Goal: Task Accomplishment & Management: Use online tool/utility

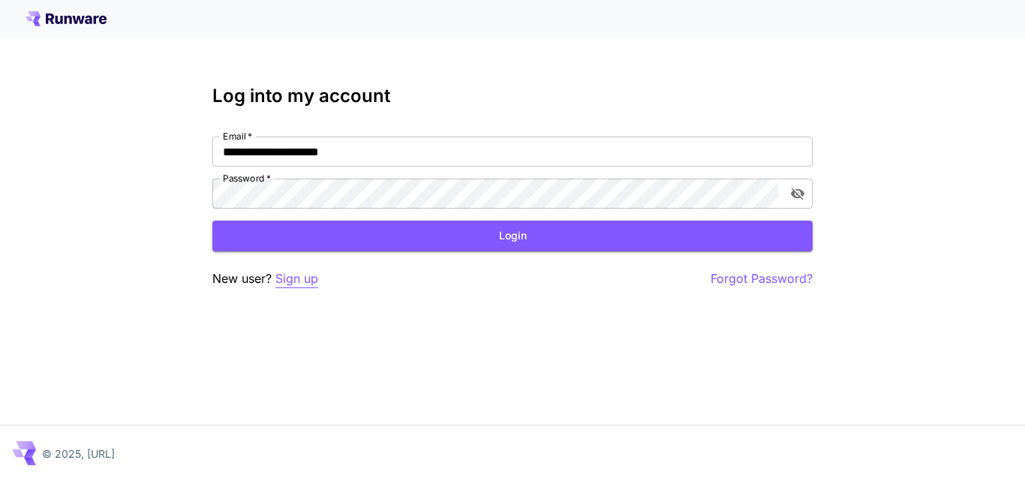
click at [299, 283] on p "Sign up" at bounding box center [296, 278] width 43 height 19
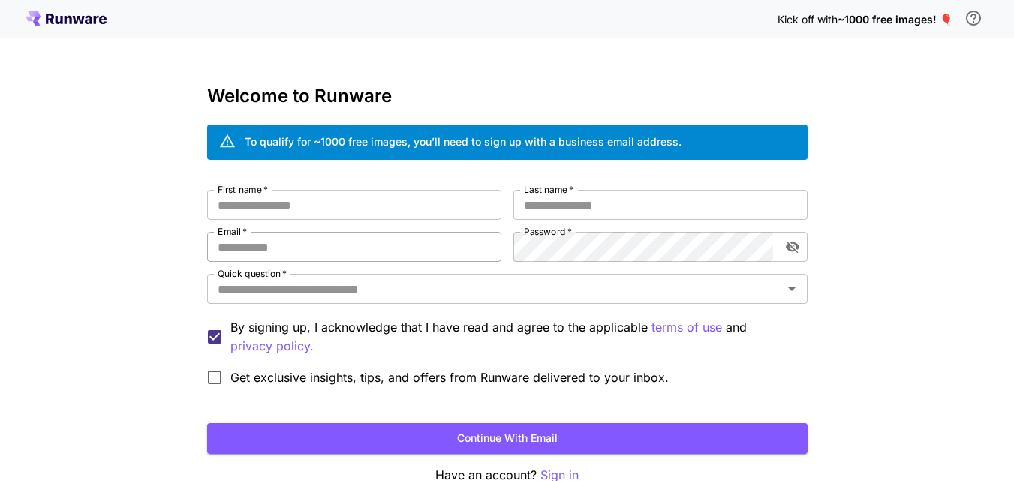
type input "**********"
click at [275, 200] on input "First name   *" at bounding box center [354, 205] width 294 height 30
type input "*****"
click at [602, 211] on input "Last name   *" at bounding box center [660, 205] width 294 height 30
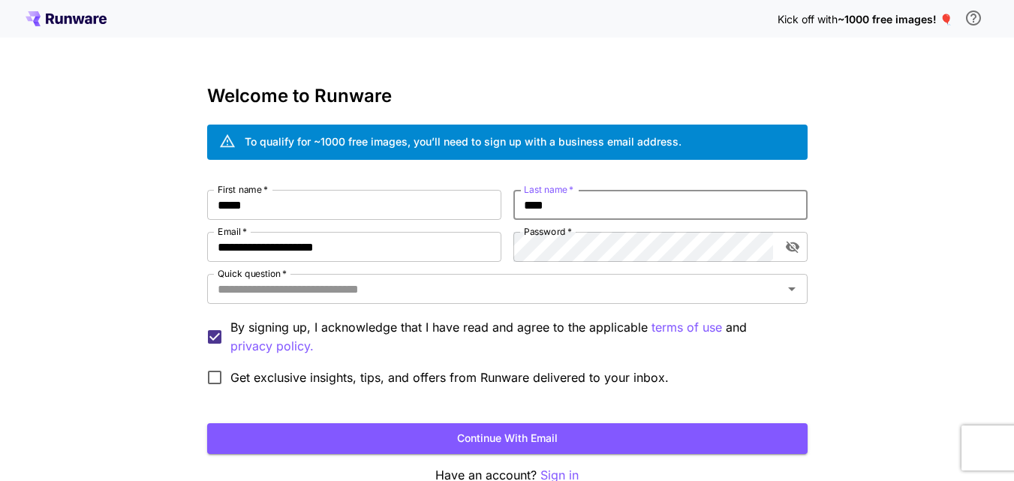
type input "****"
drag, startPoint x: 155, startPoint y: 241, endPoint x: 0, endPoint y: 227, distance: 155.2
click at [0, 227] on div "**********" at bounding box center [507, 282] width 1014 height 565
paste input "*****"
click at [796, 248] on icon "toggle password visibility" at bounding box center [792, 248] width 14 height 12
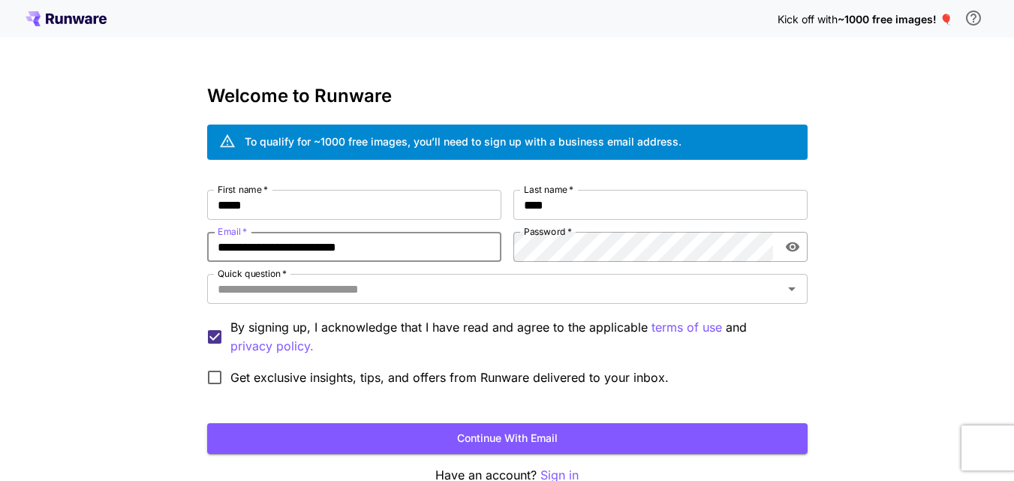
type input "**********"
click at [423, 245] on div "**********" at bounding box center [507, 291] width 600 height 203
click at [329, 296] on input "Quick question   *" at bounding box center [495, 288] width 566 height 21
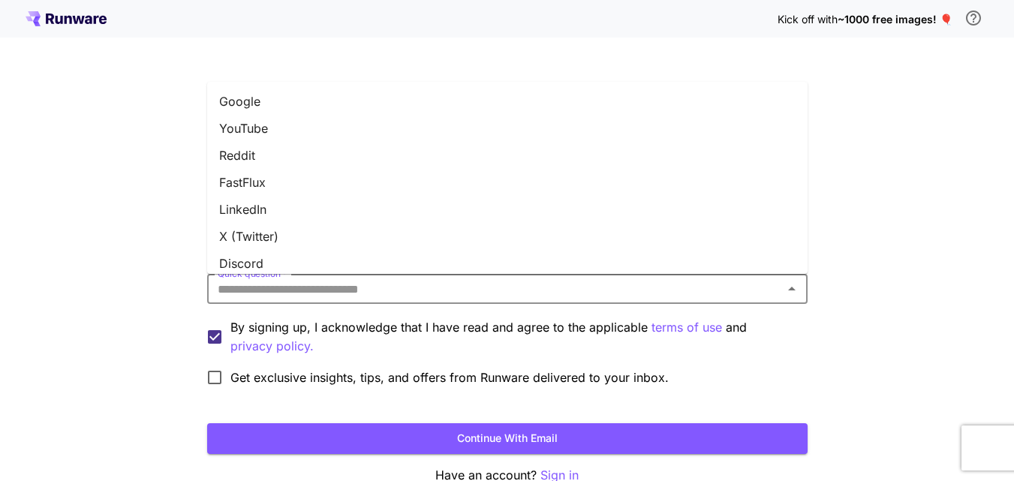
click at [230, 210] on li "LinkedIn" at bounding box center [507, 209] width 600 height 27
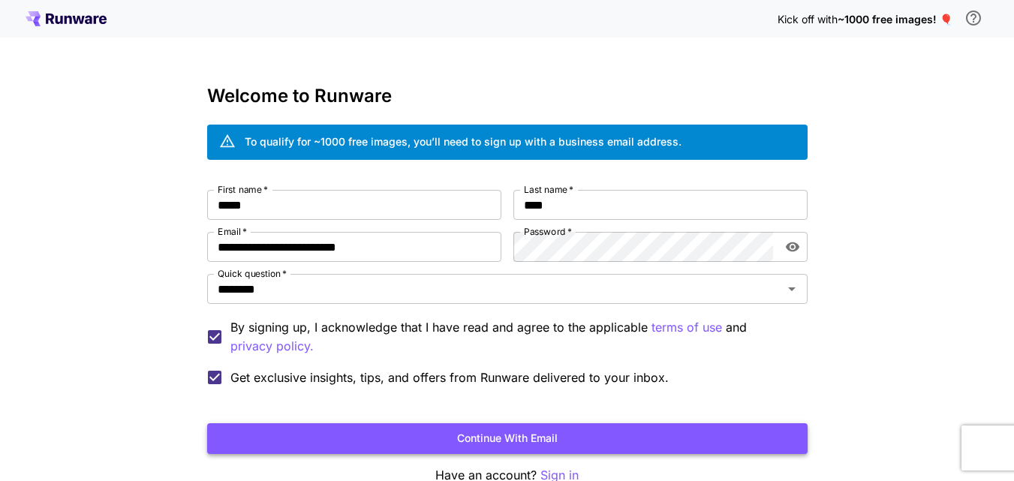
click at [338, 442] on button "Continue with email" at bounding box center [507, 438] width 600 height 31
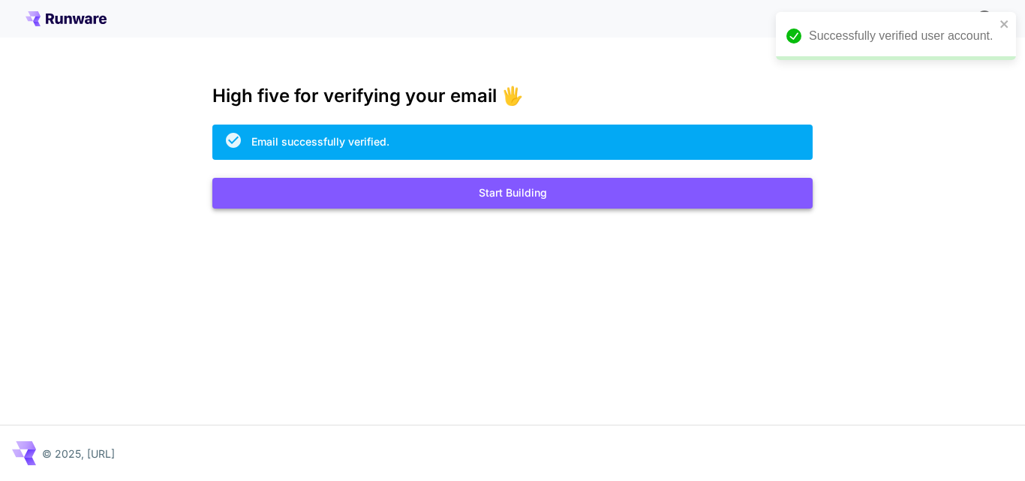
click at [493, 203] on button "Start Building" at bounding box center [512, 193] width 600 height 31
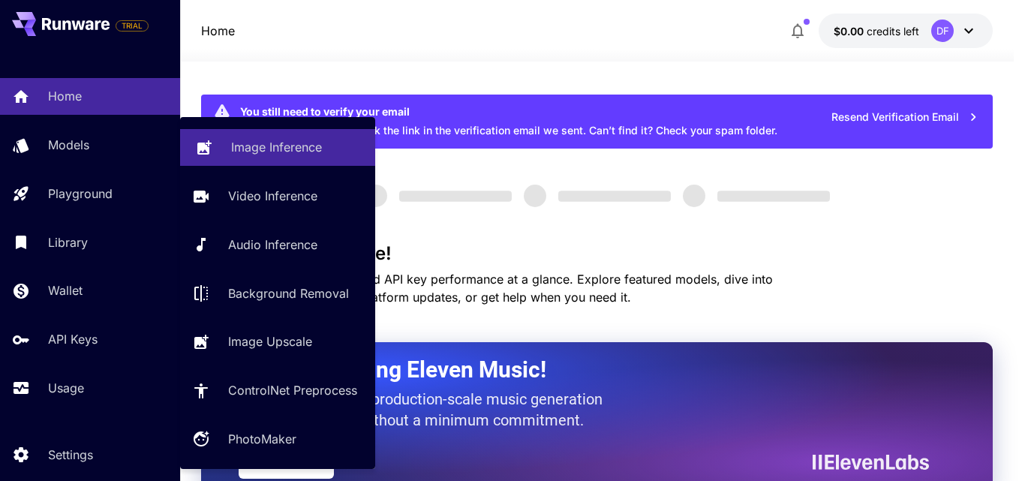
click at [268, 146] on p "Image Inference" at bounding box center [276, 147] width 91 height 18
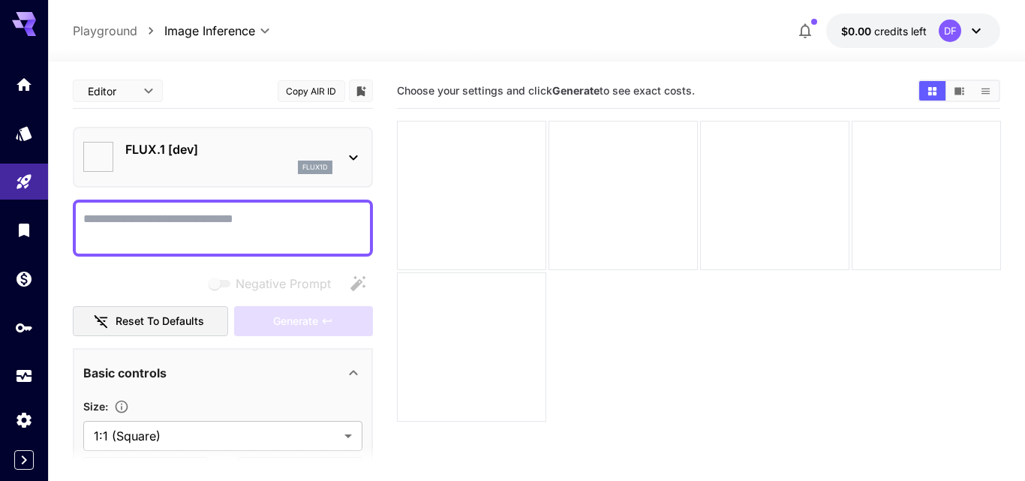
type input "**********"
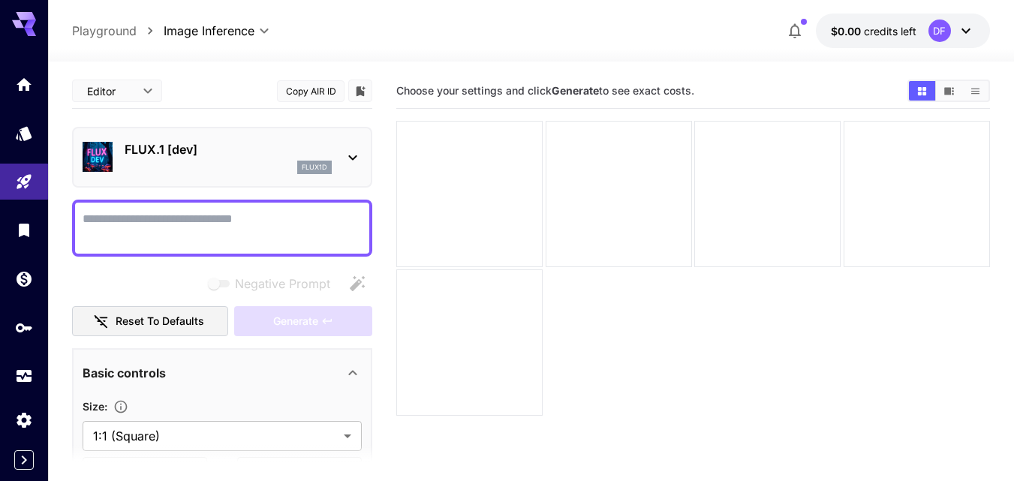
click at [359, 158] on icon at bounding box center [353, 158] width 18 height 18
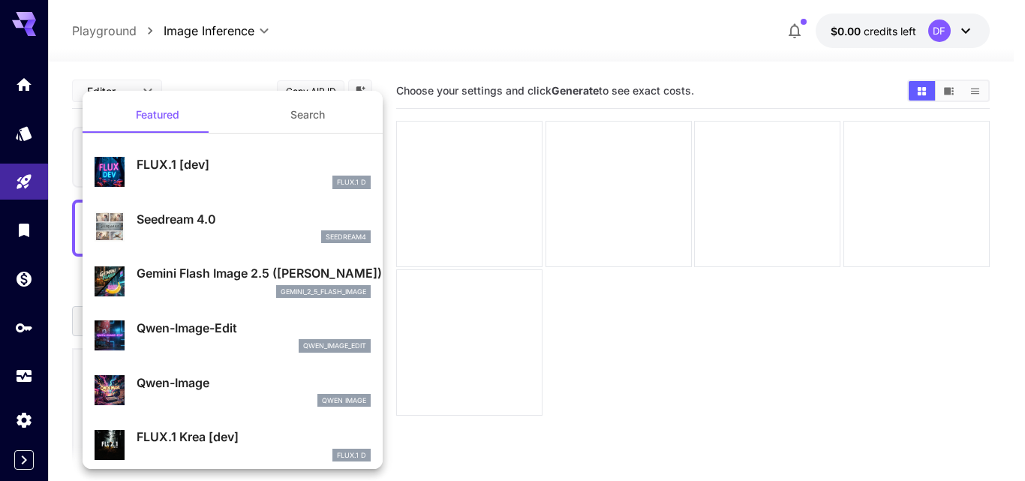
click at [189, 172] on p "FLUX.1 [dev]" at bounding box center [254, 164] width 234 height 18
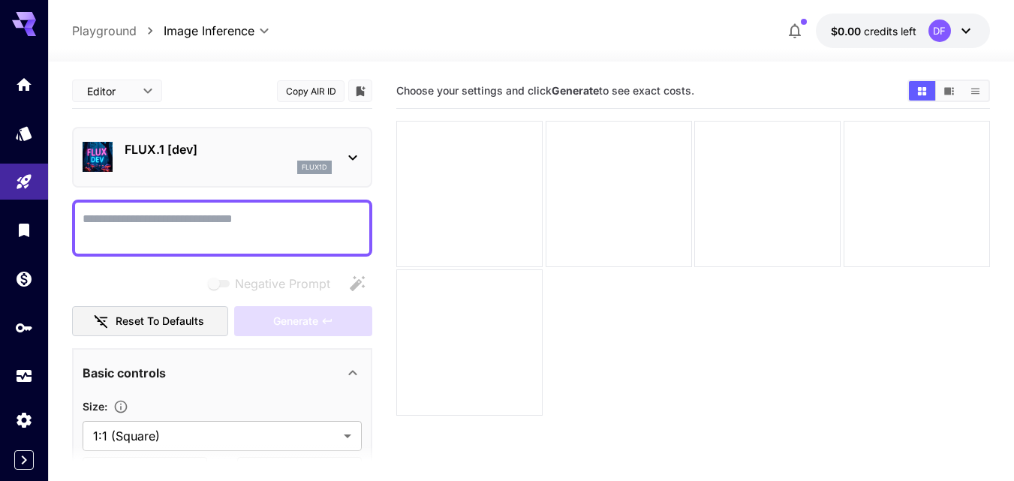
click at [353, 164] on icon at bounding box center [353, 158] width 18 height 18
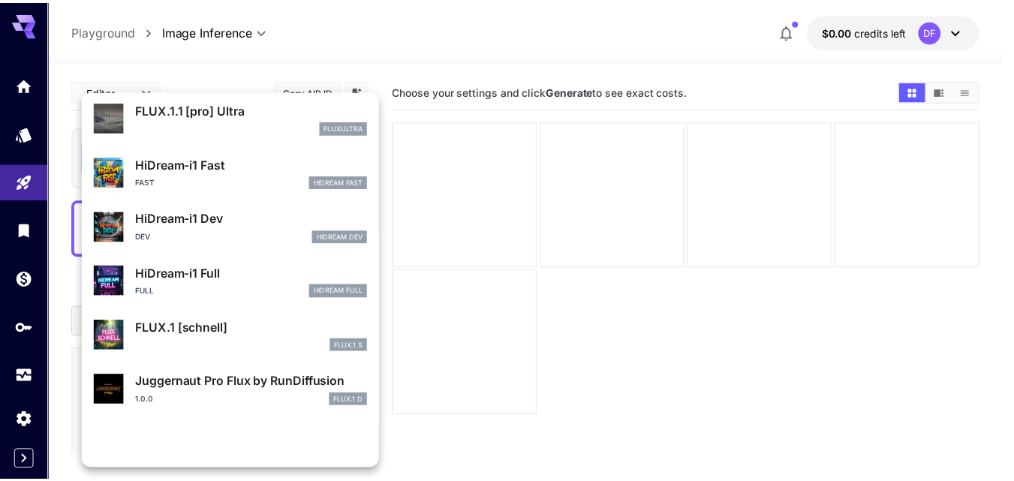
scroll to position [1206, 0]
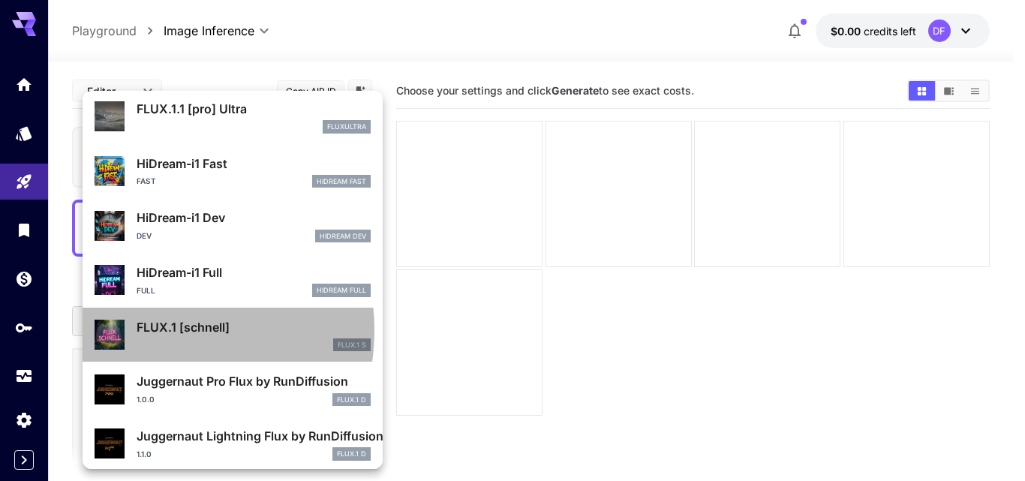
click at [162, 331] on p "FLUX.1 [schnell]" at bounding box center [254, 327] width 234 height 18
type input "*"
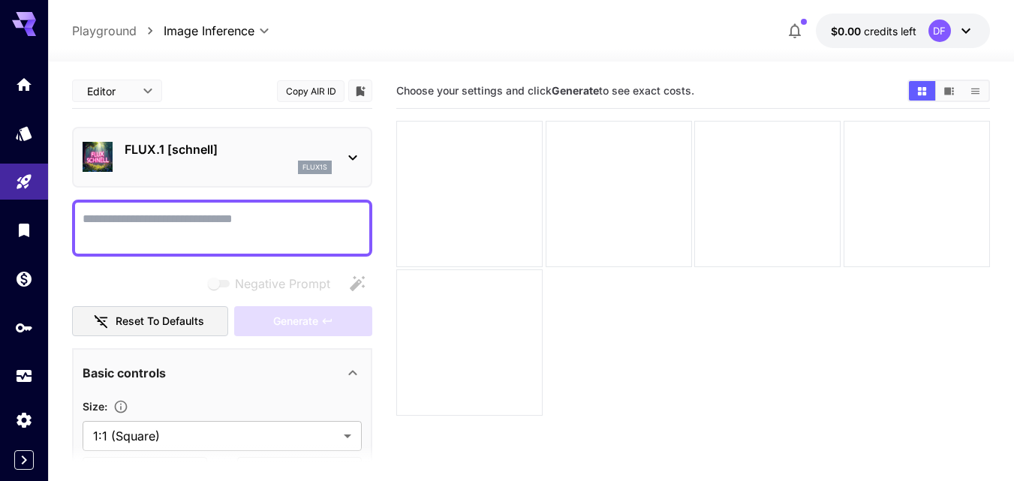
click at [177, 230] on textarea "Negative Prompt" at bounding box center [222, 228] width 279 height 36
paste textarea "**********"
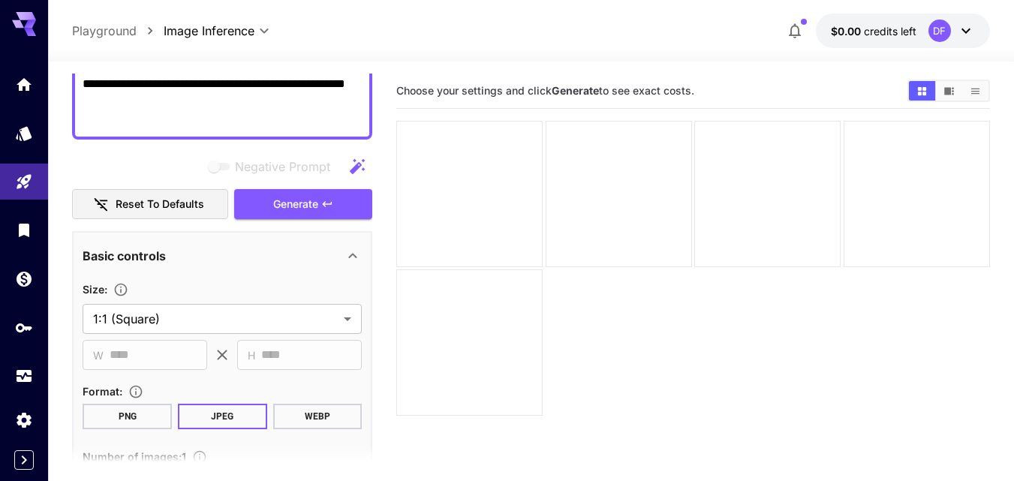
scroll to position [300, 0]
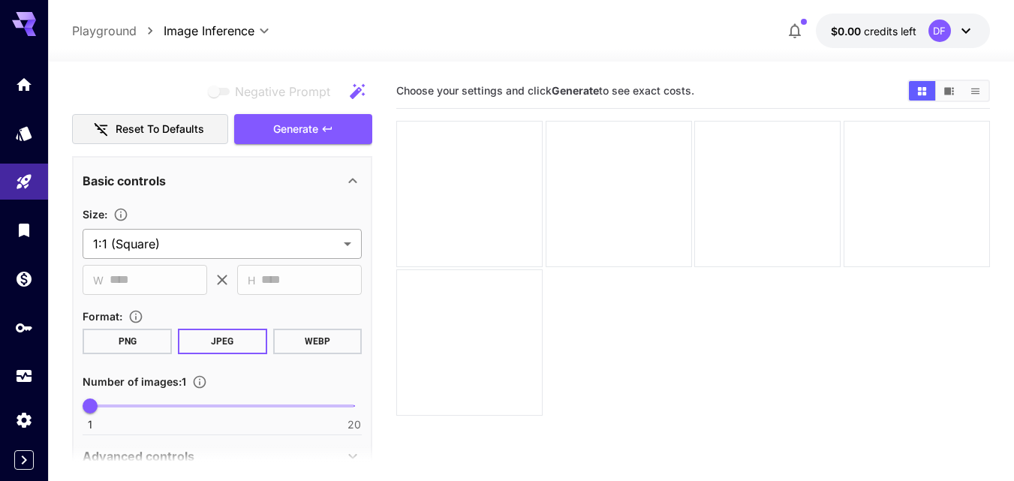
type textarea "**********"
click at [185, 239] on body "**********" at bounding box center [507, 300] width 1014 height 600
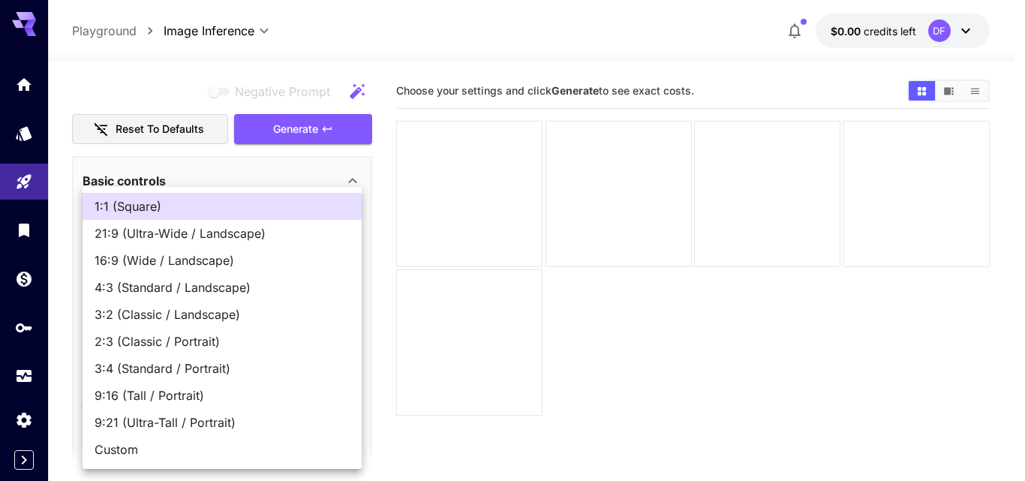
click at [160, 260] on span "16:9 (Wide / Landscape)" at bounding box center [222, 260] width 255 height 18
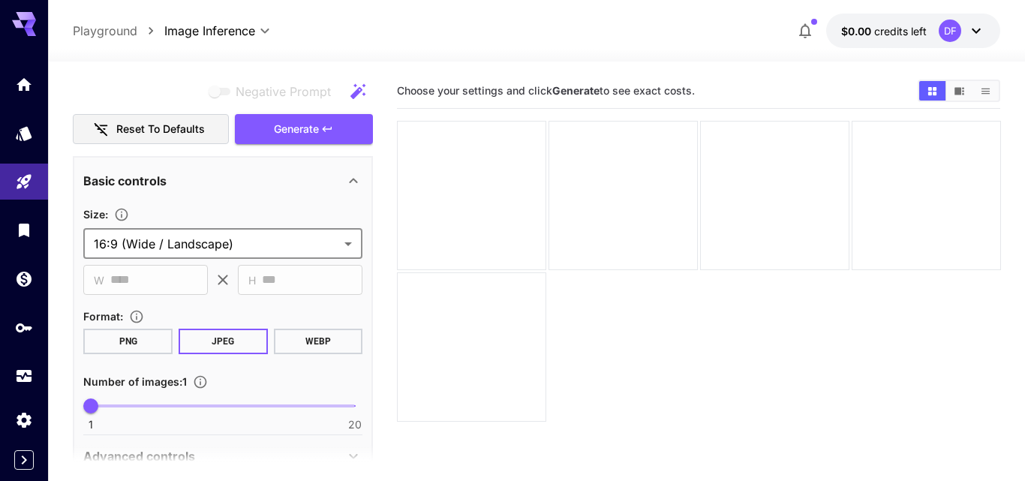
type input "**********"
type input "****"
type input "***"
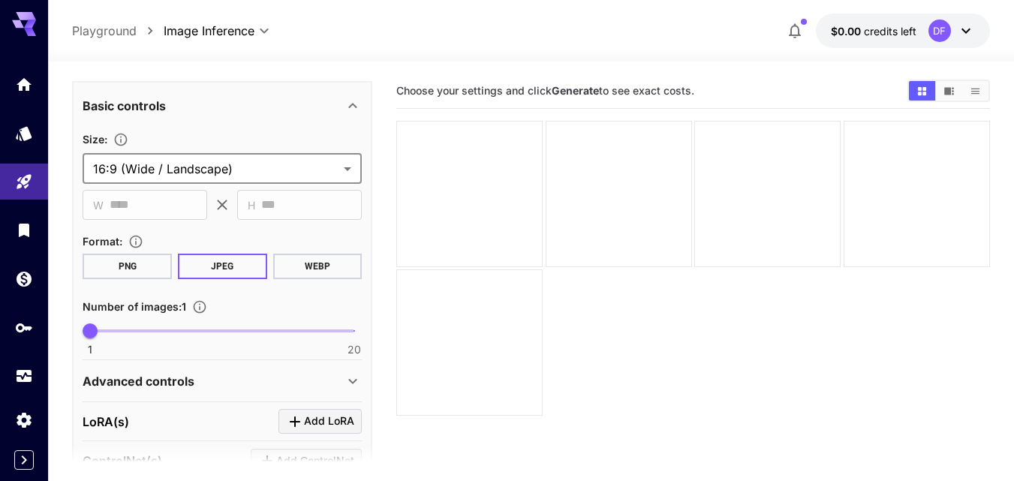
scroll to position [450, 0]
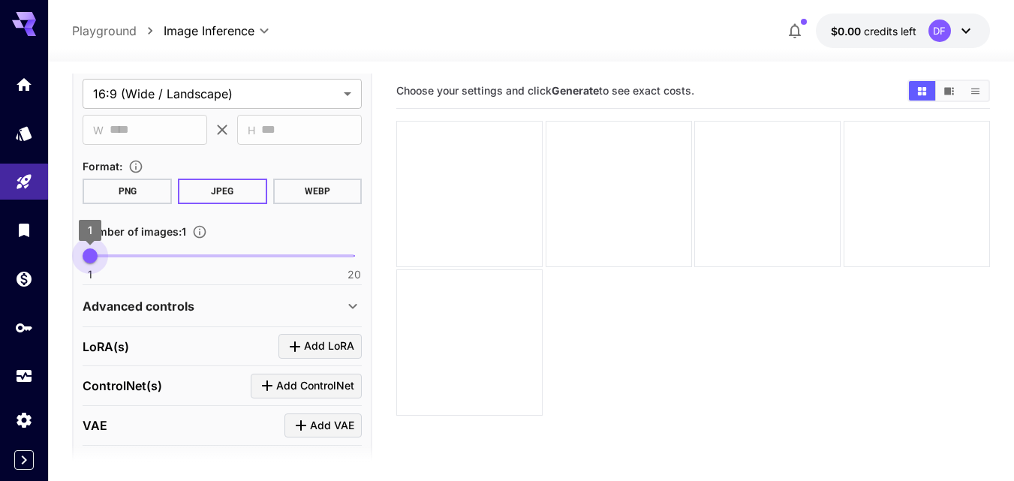
type input "*"
click at [102, 257] on span "2" at bounding box center [104, 255] width 15 height 15
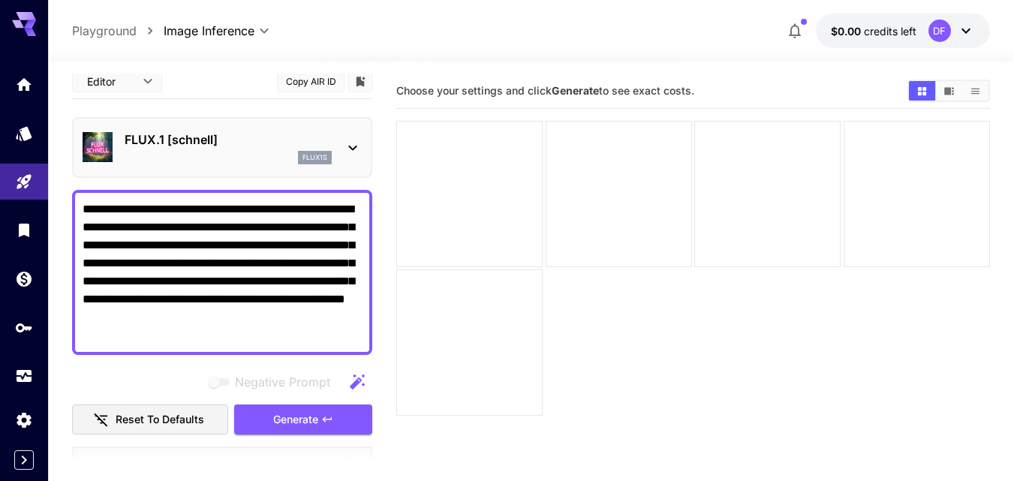
scroll to position [0, 0]
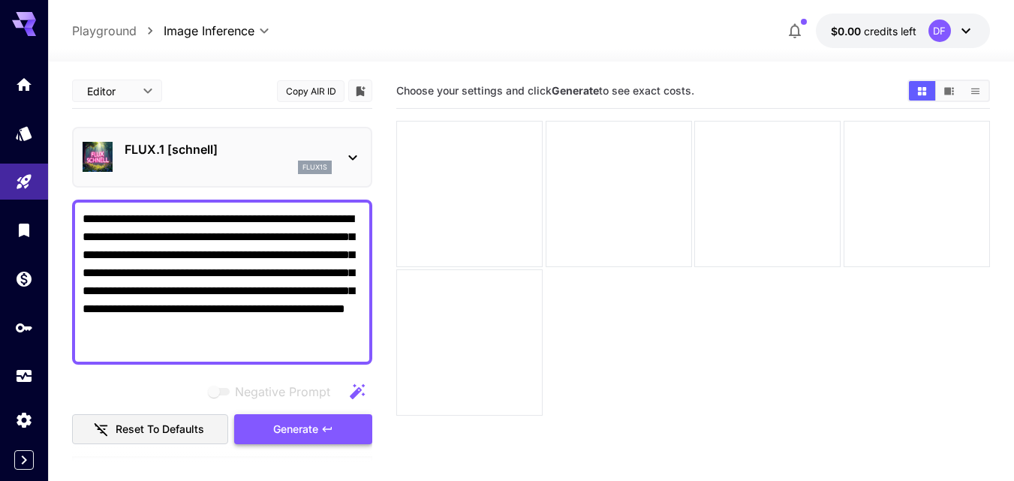
click at [276, 428] on span "Generate" at bounding box center [295, 429] width 45 height 19
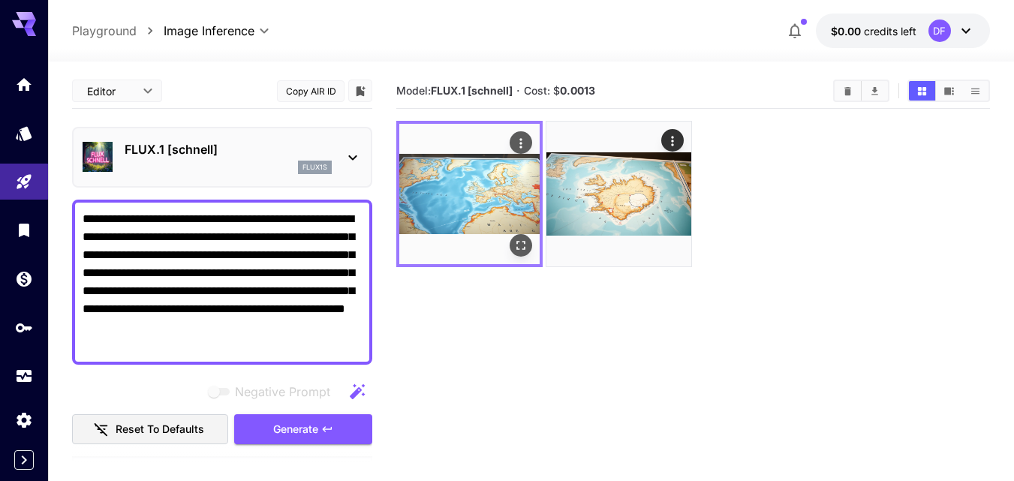
click at [437, 189] on img at bounding box center [469, 194] width 140 height 140
click at [524, 247] on icon "Open in fullscreen" at bounding box center [520, 245] width 15 height 15
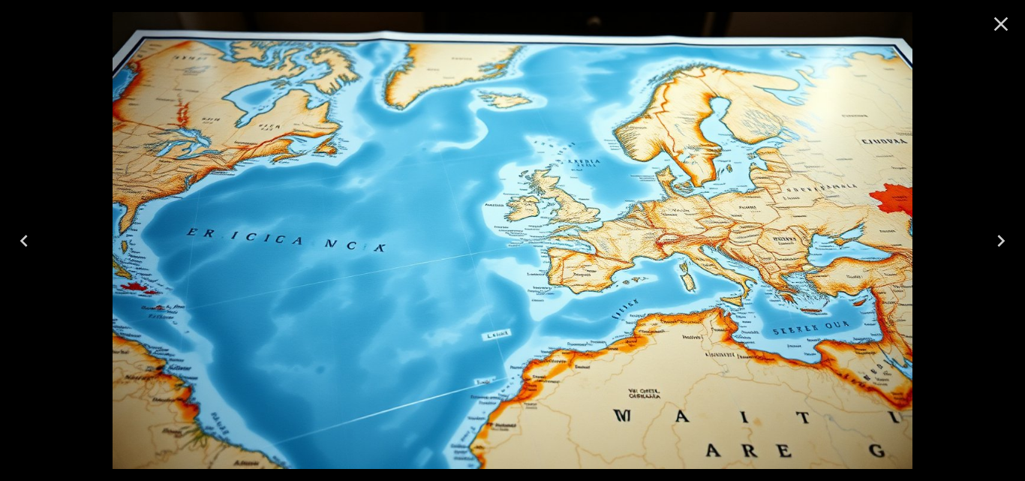
click at [1006, 23] on icon "Close" at bounding box center [1001, 24] width 24 height 24
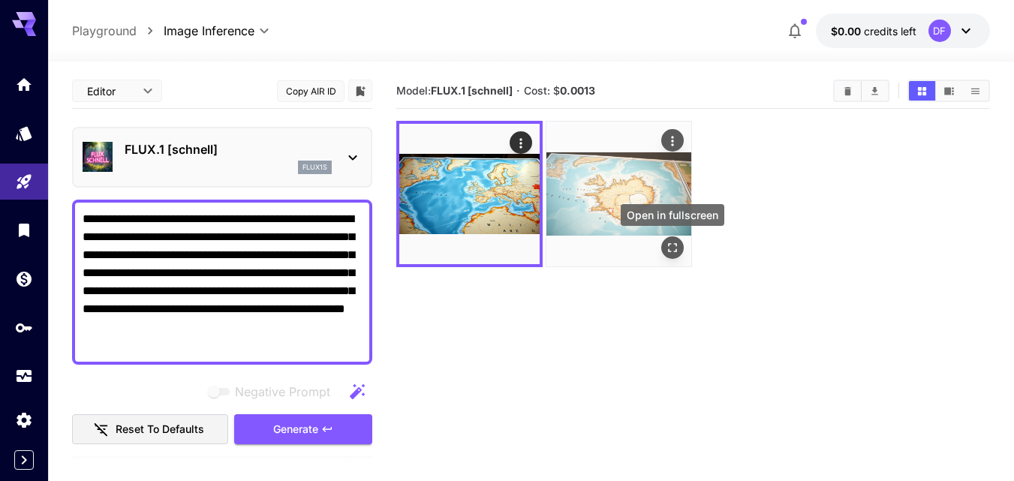
click at [671, 247] on icon "Open in fullscreen" at bounding box center [672, 247] width 15 height 15
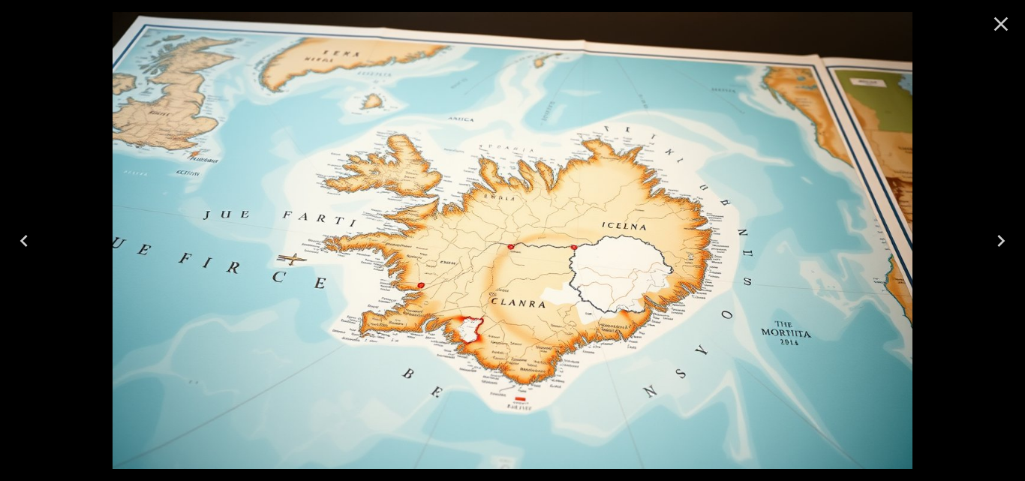
click at [1003, 24] on icon "Close" at bounding box center [1001, 24] width 24 height 24
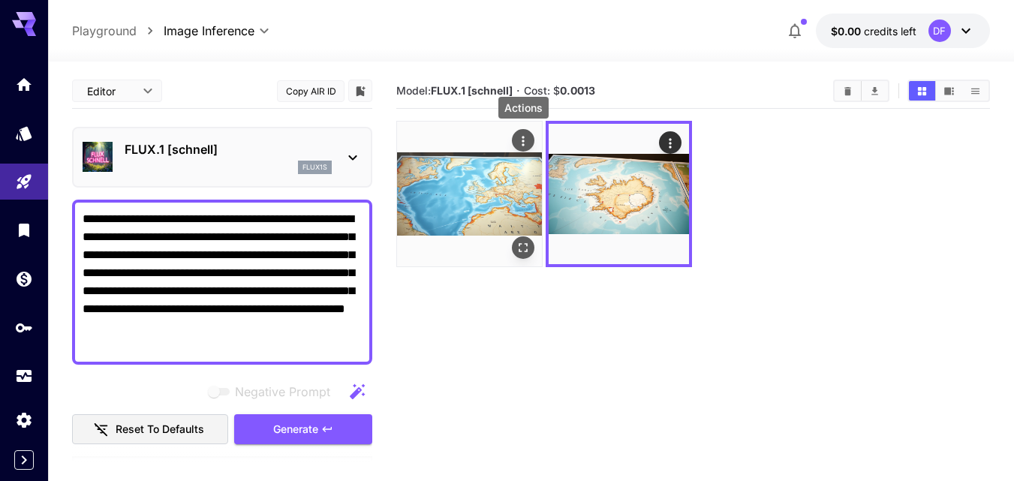
click at [522, 143] on icon "Actions" at bounding box center [522, 141] width 15 height 15
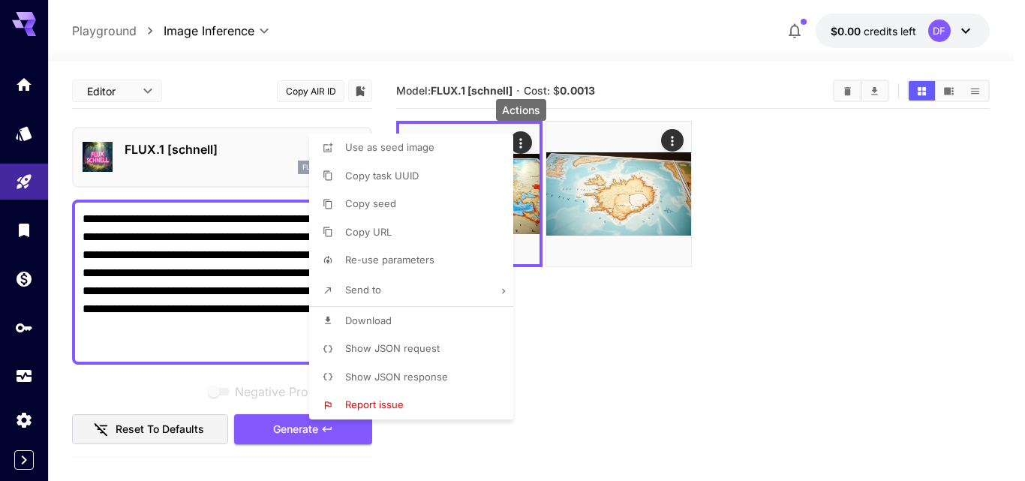
click at [398, 320] on li "Download" at bounding box center [415, 321] width 213 height 29
click at [673, 136] on div at bounding box center [512, 240] width 1025 height 481
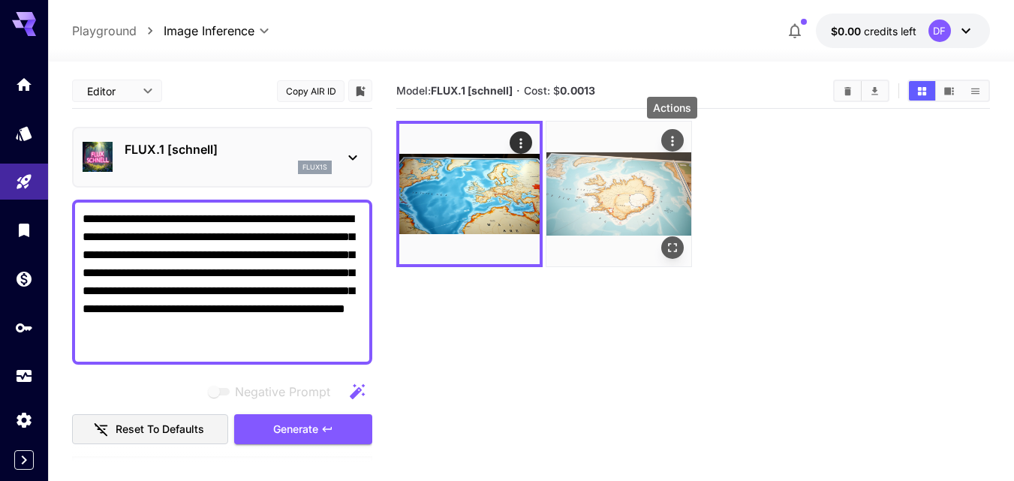
click at [671, 138] on icon "Actions" at bounding box center [672, 141] width 15 height 15
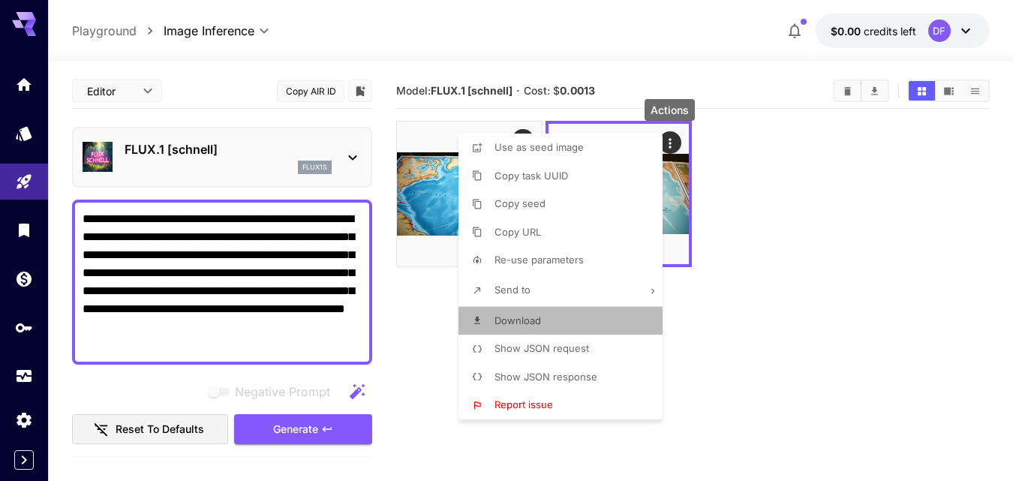
click at [532, 322] on span "Download" at bounding box center [517, 320] width 47 height 12
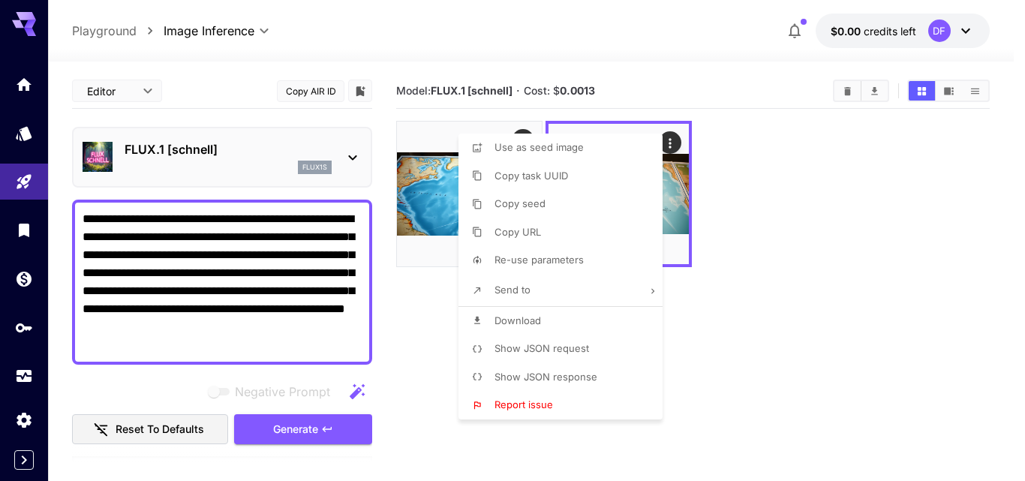
click at [799, 316] on div at bounding box center [512, 240] width 1025 height 481
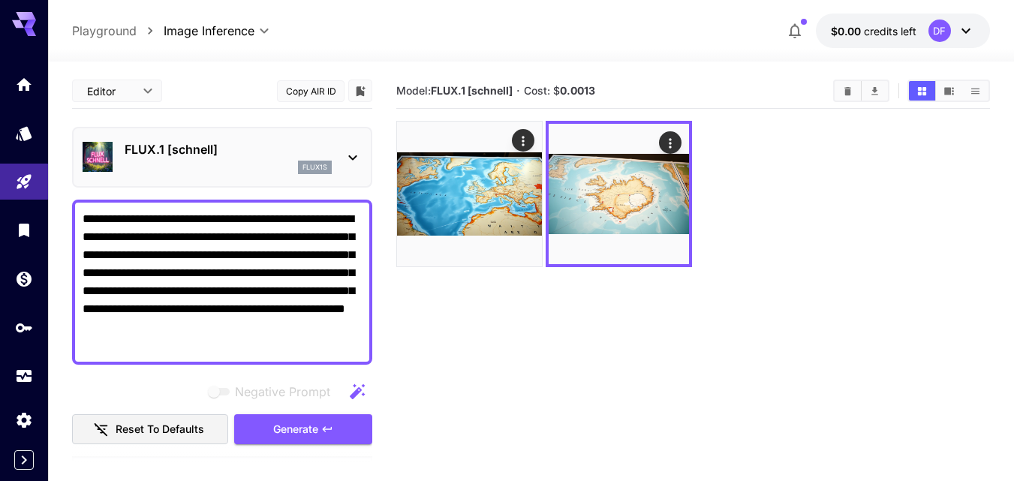
click at [167, 233] on textarea "**********" at bounding box center [222, 282] width 279 height 144
drag, startPoint x: 161, startPoint y: 281, endPoint x: 311, endPoint y: 335, distance: 159.9
click at [311, 335] on textarea "**********" at bounding box center [222, 282] width 279 height 144
paste textarea "****"
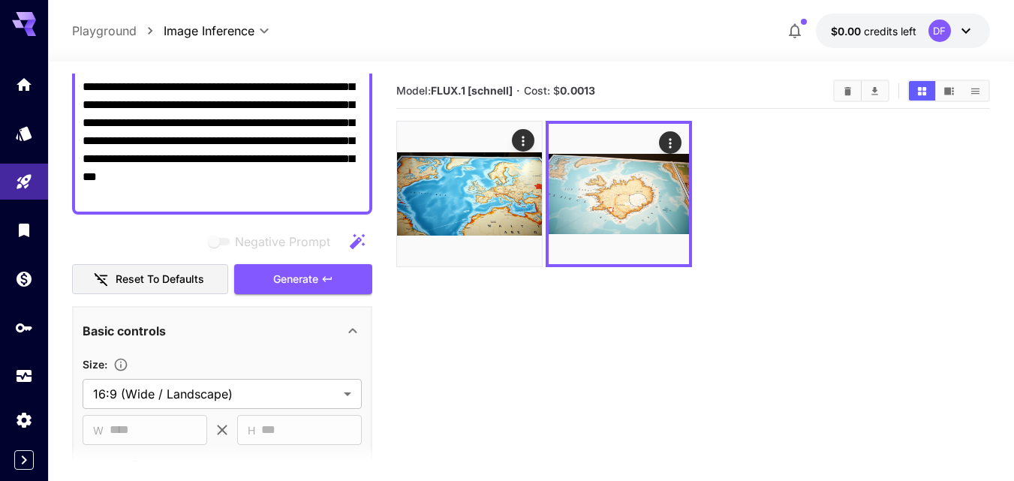
scroll to position [225, 0]
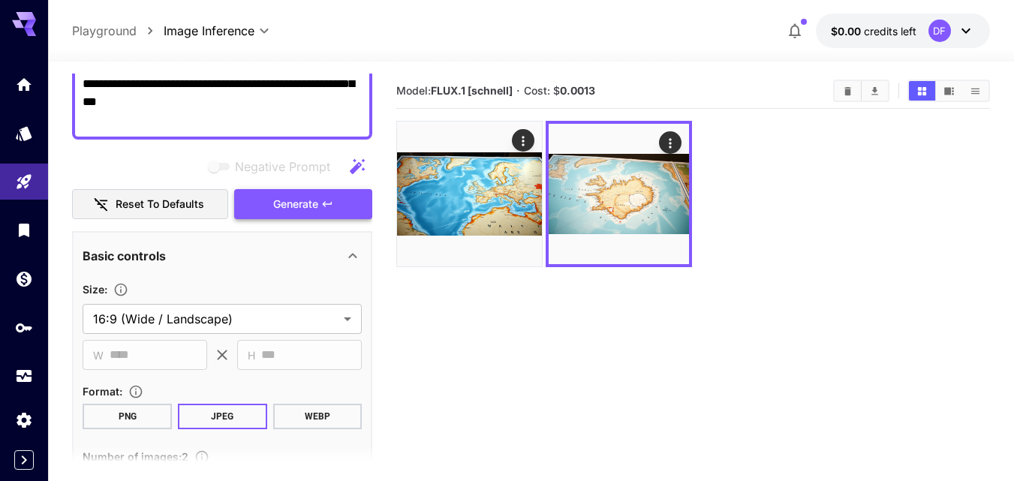
click at [294, 209] on span "Generate" at bounding box center [295, 204] width 45 height 19
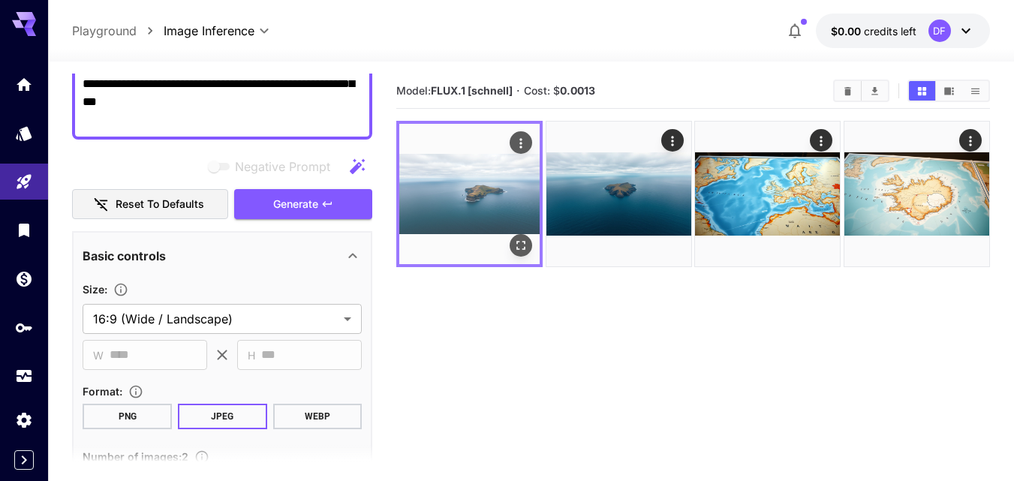
click at [462, 194] on img at bounding box center [469, 194] width 140 height 140
click at [517, 244] on icon "Open in fullscreen" at bounding box center [521, 245] width 9 height 9
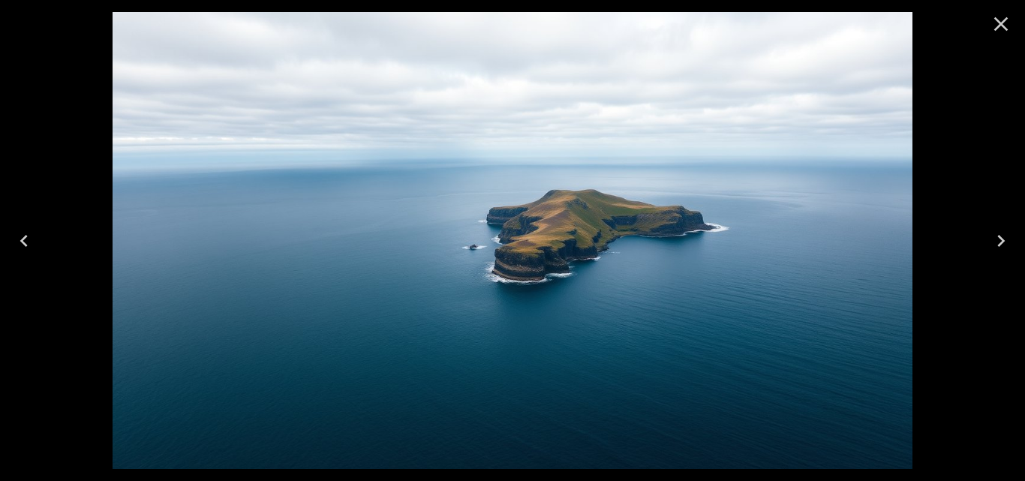
click at [1003, 241] on icon "Next" at bounding box center [1001, 241] width 8 height 12
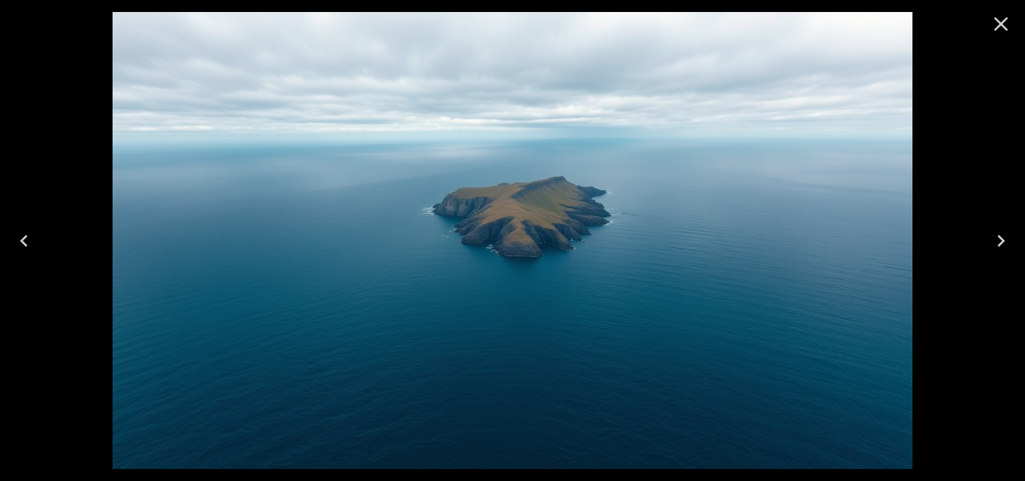
click at [1003, 26] on icon "Close" at bounding box center [1001, 24] width 14 height 14
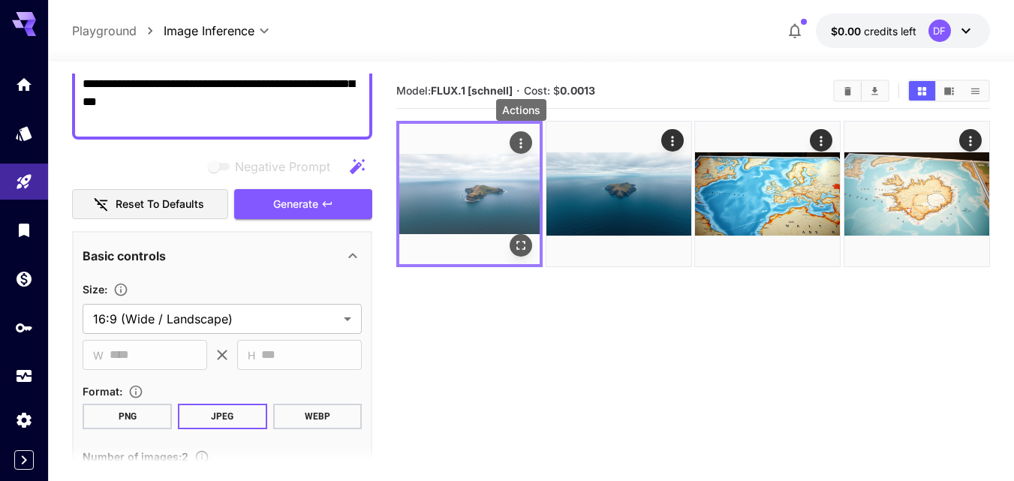
click at [522, 138] on icon "Actions" at bounding box center [520, 143] width 15 height 15
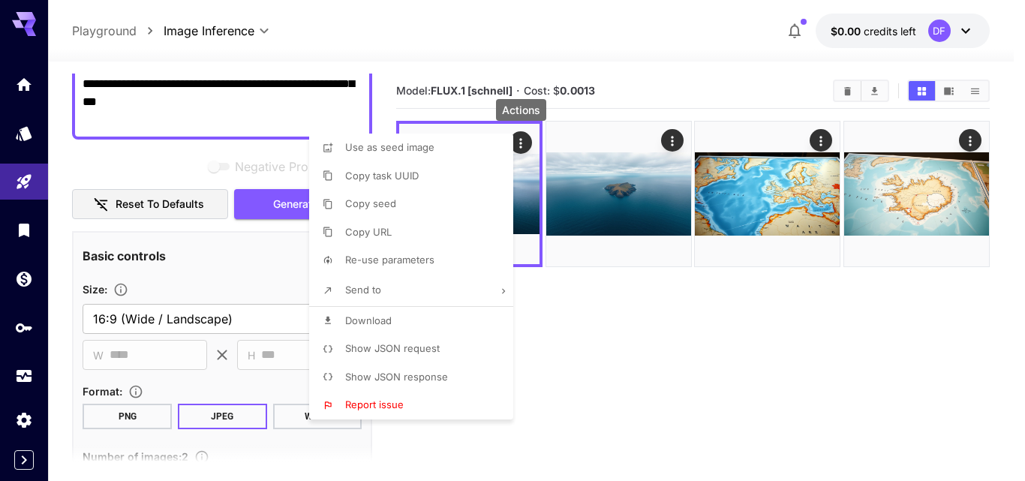
click at [389, 325] on span "Download" at bounding box center [368, 320] width 47 height 12
click at [669, 332] on div at bounding box center [512, 240] width 1025 height 481
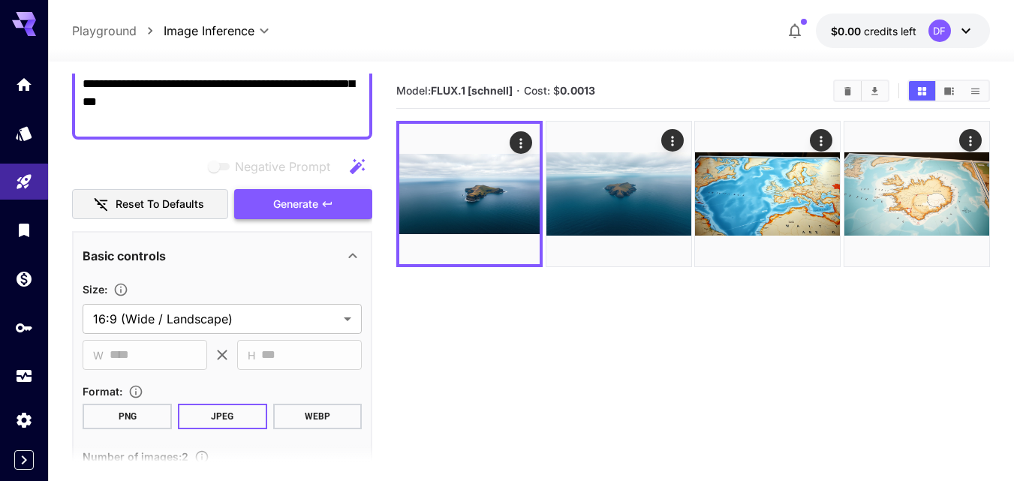
click at [305, 200] on span "Generate" at bounding box center [295, 204] width 45 height 19
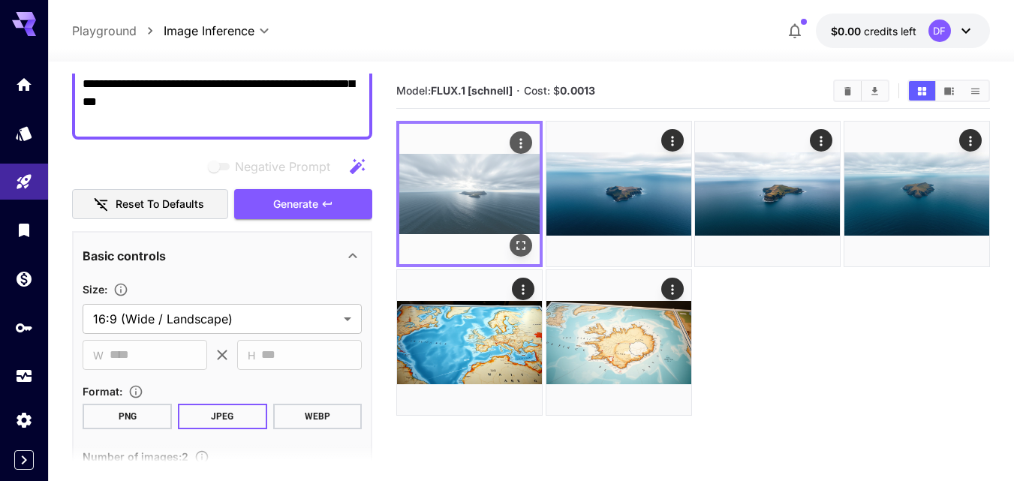
click at [477, 205] on img at bounding box center [469, 194] width 140 height 140
click at [525, 247] on icon "Open in fullscreen" at bounding box center [521, 245] width 9 height 9
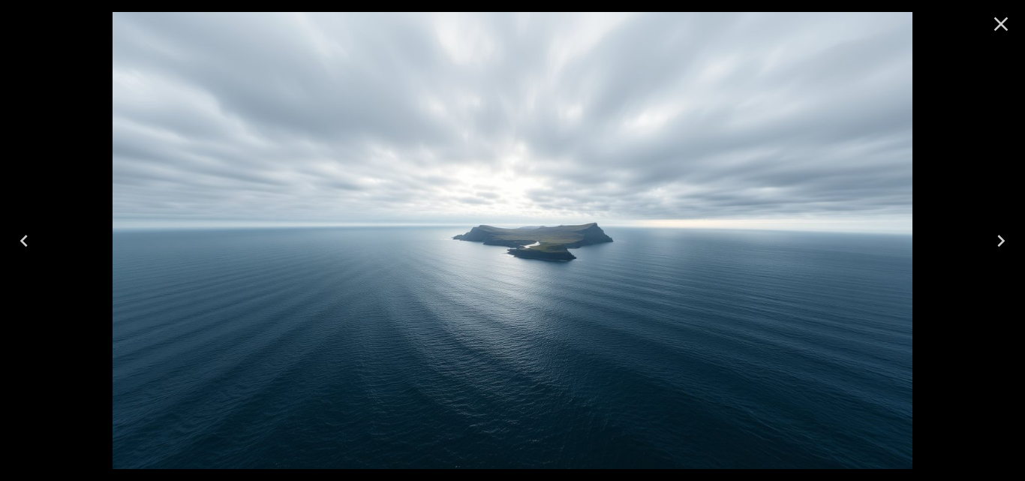
click at [1000, 27] on icon "Close" at bounding box center [1001, 24] width 24 height 24
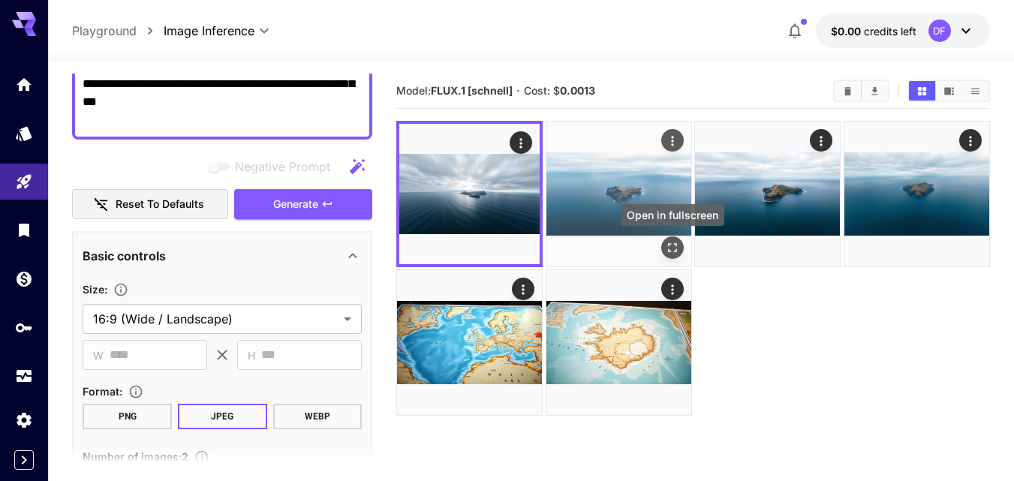
click at [667, 242] on icon "Open in fullscreen" at bounding box center [672, 247] width 15 height 15
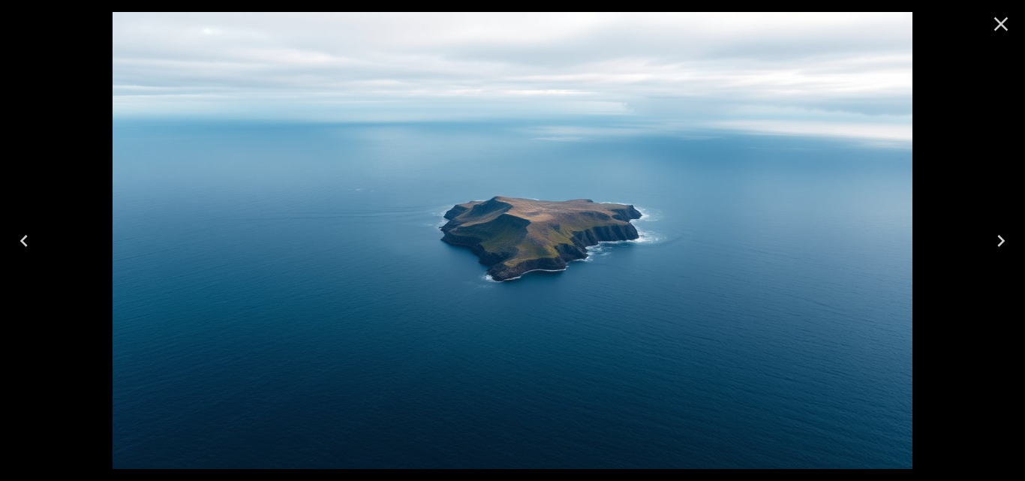
click at [999, 19] on icon "Close" at bounding box center [1001, 24] width 24 height 24
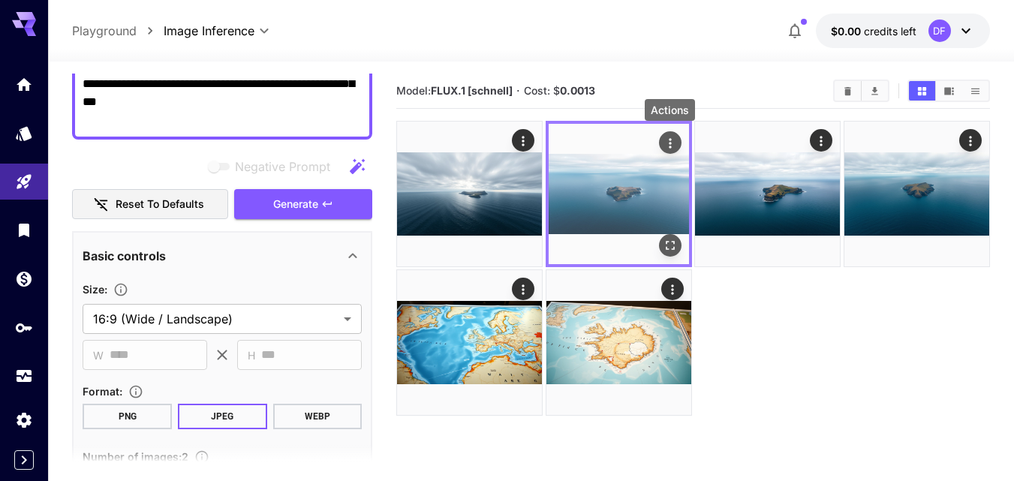
click at [666, 137] on icon "Actions" at bounding box center [670, 143] width 15 height 15
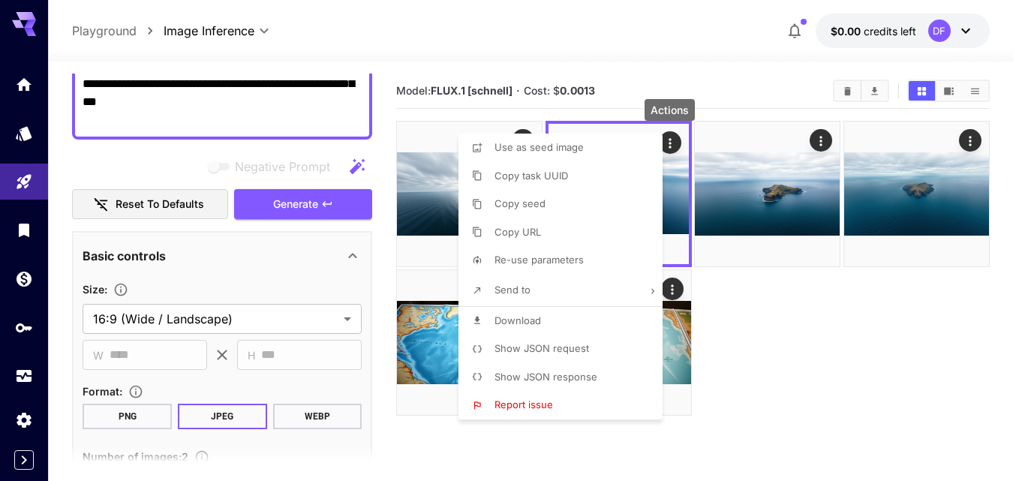
click at [514, 324] on span "Download" at bounding box center [517, 320] width 47 height 12
click at [843, 371] on div at bounding box center [512, 240] width 1025 height 481
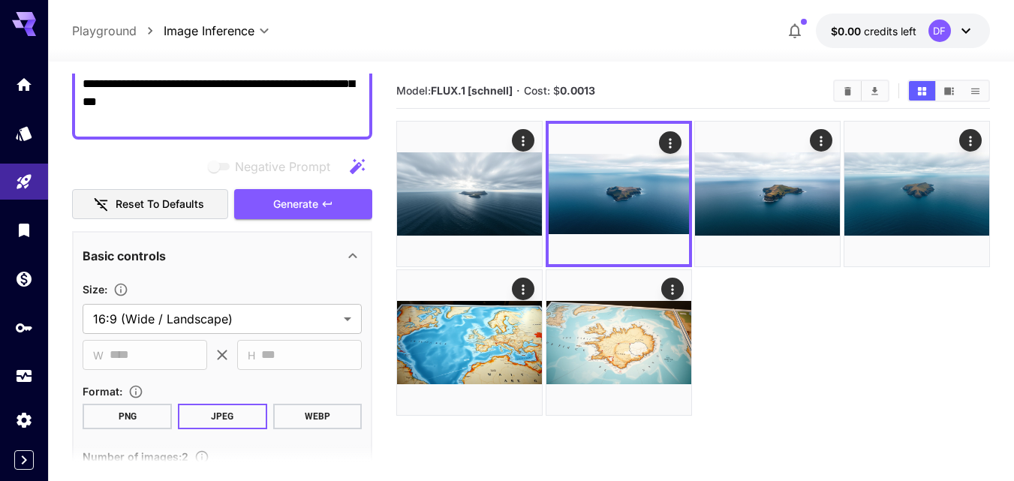
scroll to position [150, 0]
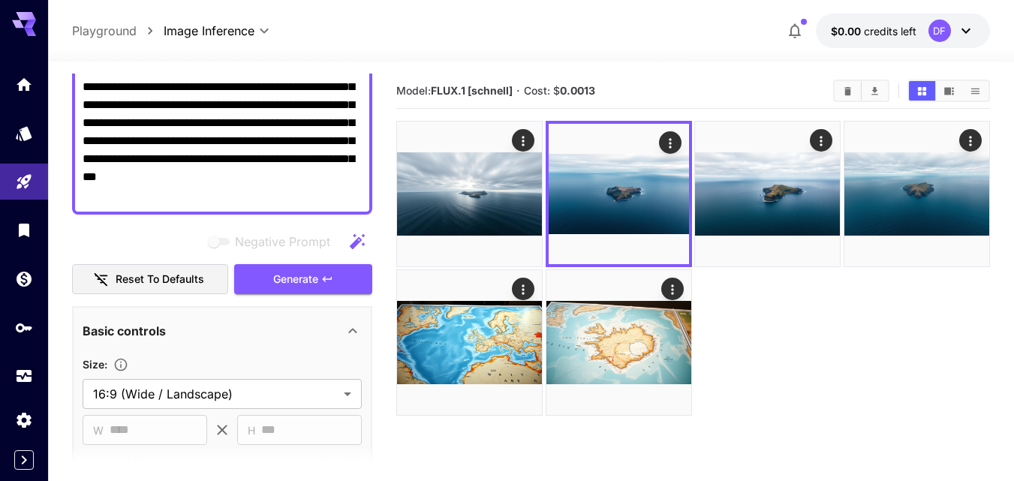
drag, startPoint x: 84, startPoint y: 86, endPoint x: 143, endPoint y: 188, distance: 118.7
click at [143, 188] on textarea "**********" at bounding box center [222, 132] width 279 height 144
paste textarea "**********"
type textarea "**********"
click at [267, 276] on button "Generate" at bounding box center [303, 279] width 138 height 31
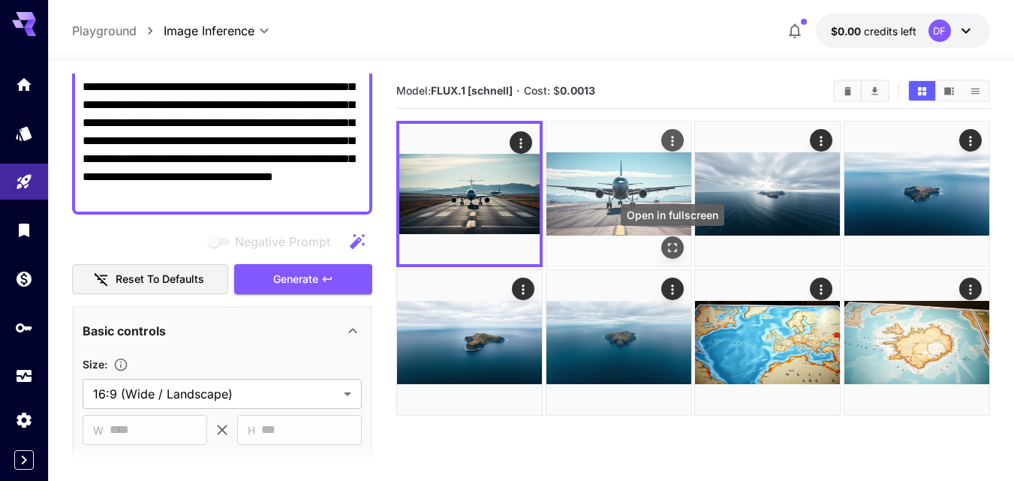
click at [672, 244] on icon "Open in fullscreen" at bounding box center [672, 247] width 15 height 15
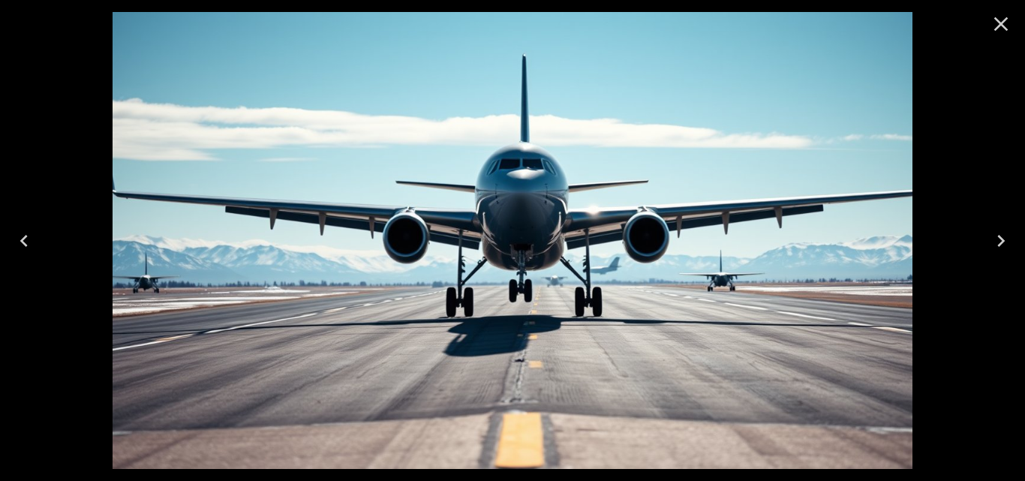
click at [994, 28] on icon "Close" at bounding box center [1001, 24] width 24 height 24
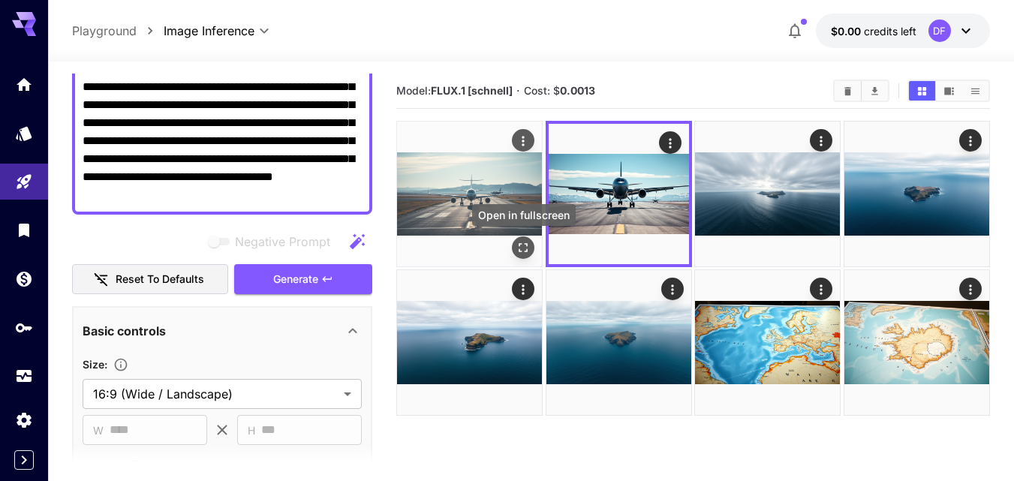
click at [522, 252] on icon "Open in fullscreen" at bounding box center [522, 247] width 15 height 15
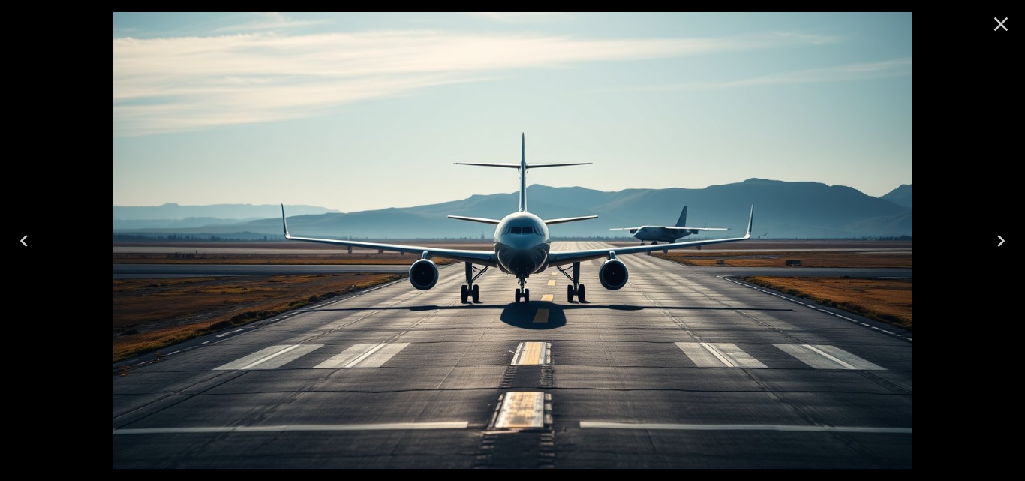
click at [1005, 25] on icon "Close" at bounding box center [1001, 24] width 24 height 24
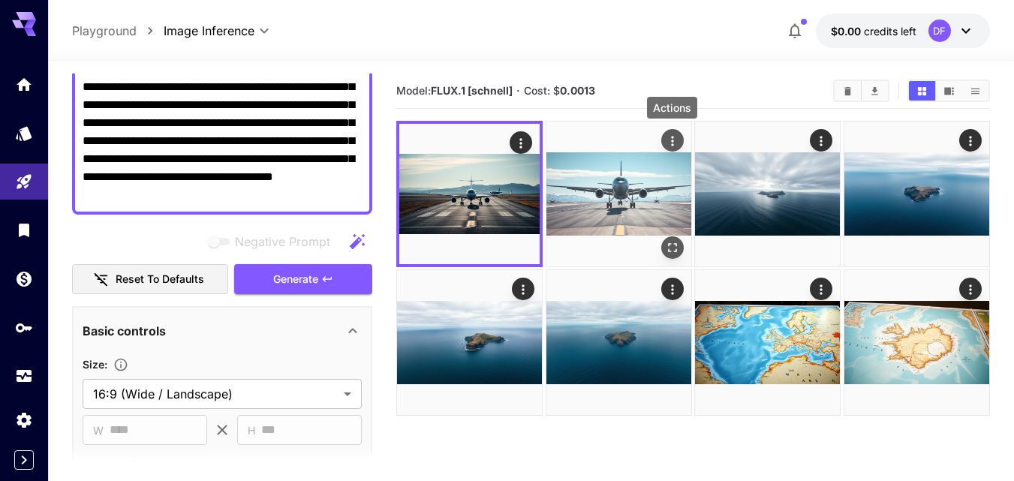
click at [669, 141] on icon "Actions" at bounding box center [672, 141] width 15 height 15
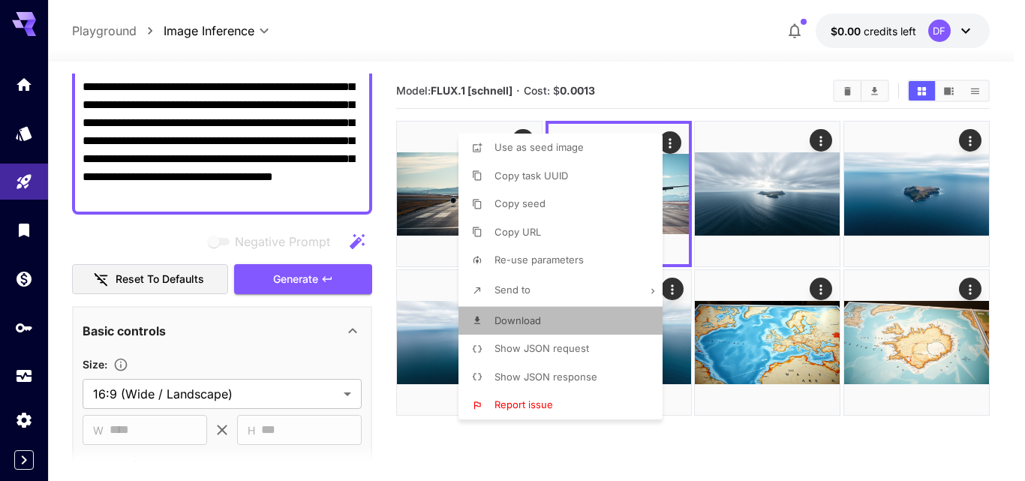
click at [523, 322] on span "Download" at bounding box center [517, 320] width 47 height 12
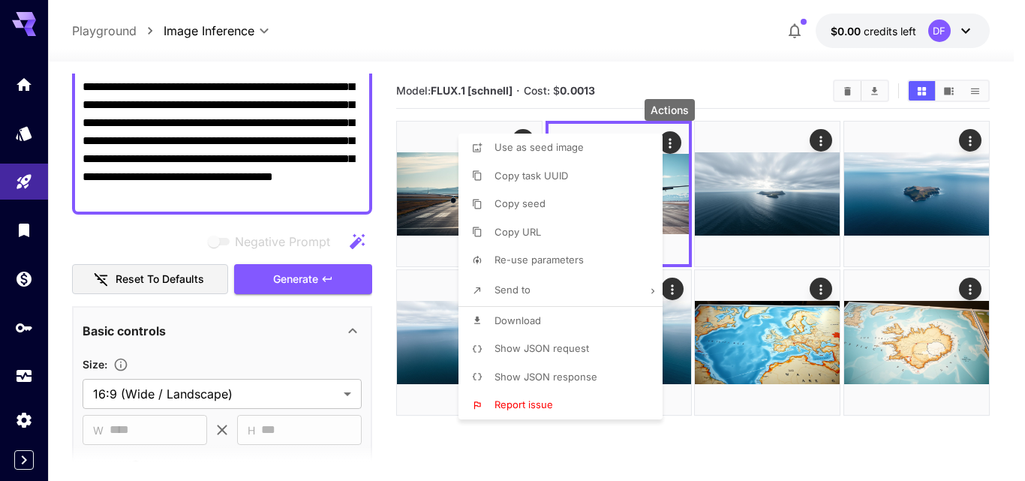
click at [501, 47] on div at bounding box center [512, 240] width 1025 height 481
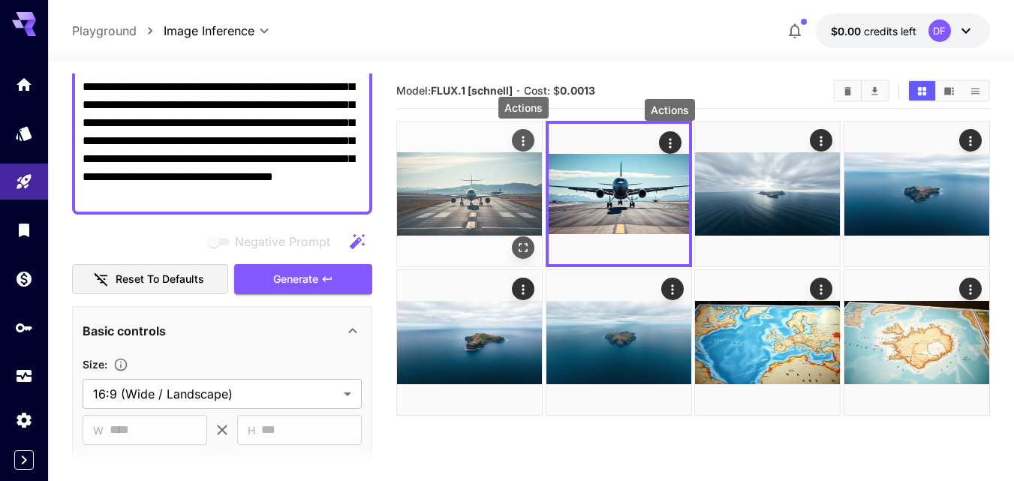
click at [527, 140] on icon "Actions" at bounding box center [522, 141] width 15 height 15
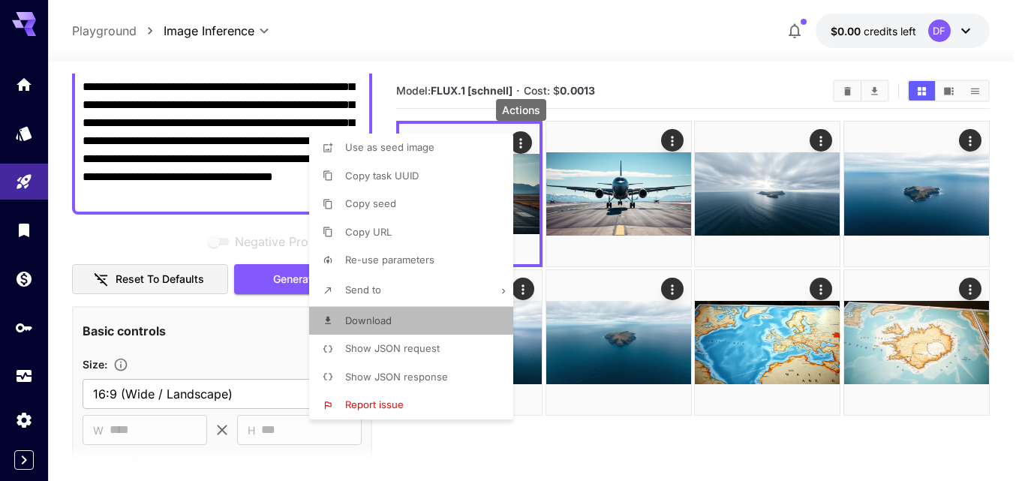
click at [357, 322] on span "Download" at bounding box center [368, 320] width 47 height 12
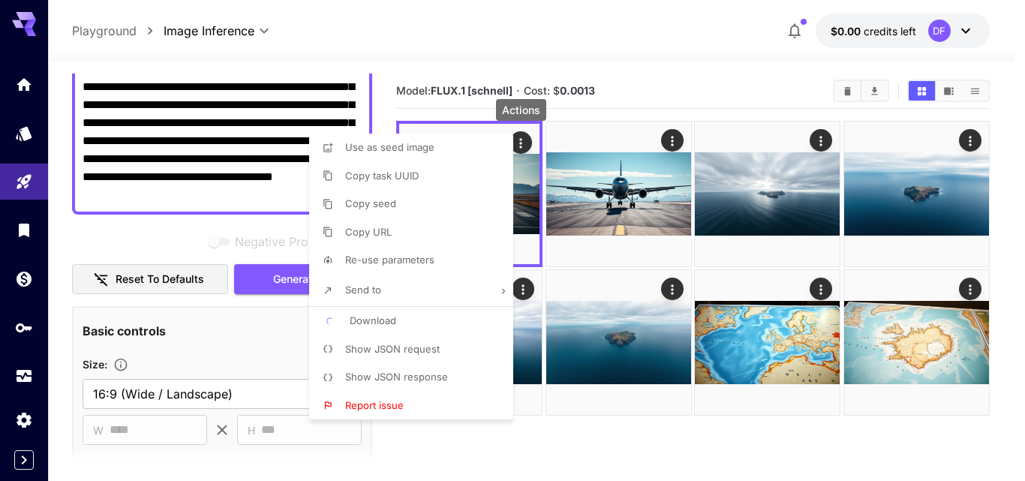
click at [479, 31] on div at bounding box center [512, 240] width 1025 height 481
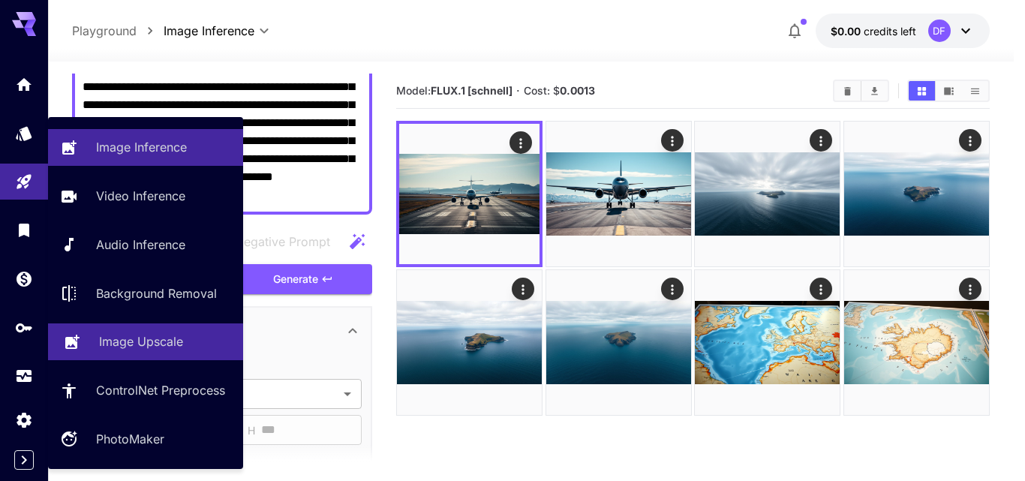
click at [146, 341] on p "Image Upscale" at bounding box center [141, 341] width 84 height 18
type input "**********"
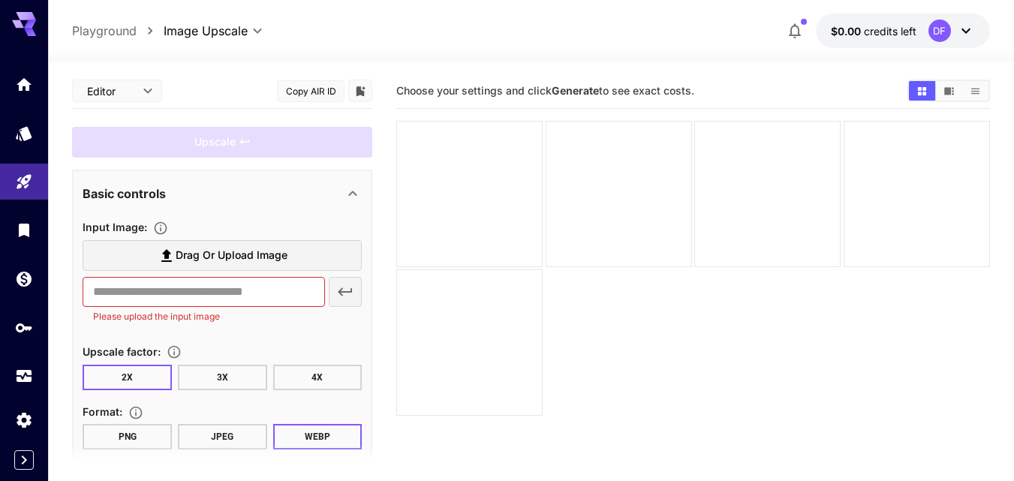
click at [189, 257] on span "Drag or upload image" at bounding box center [232, 255] width 112 height 19
click at [0, 0] on input "Drag or upload image" at bounding box center [0, 0] width 0 height 0
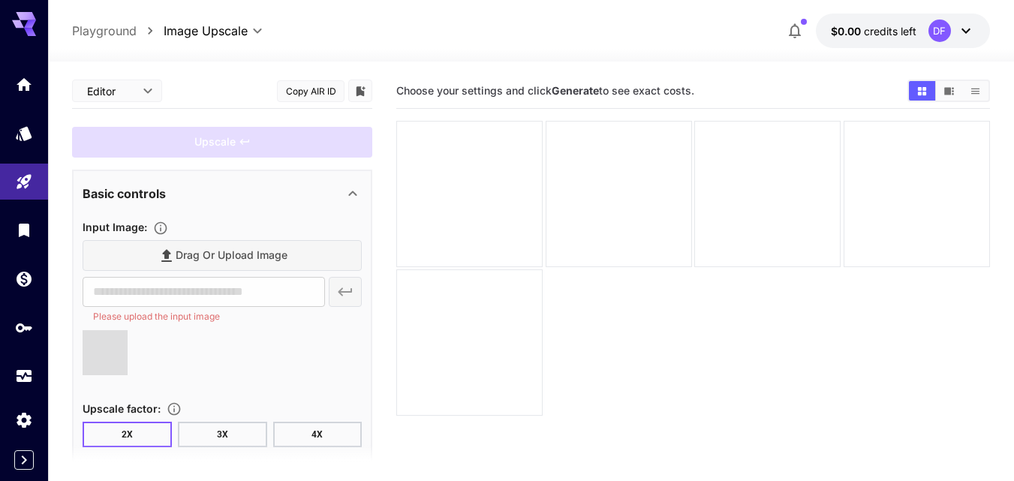
type input "**********"
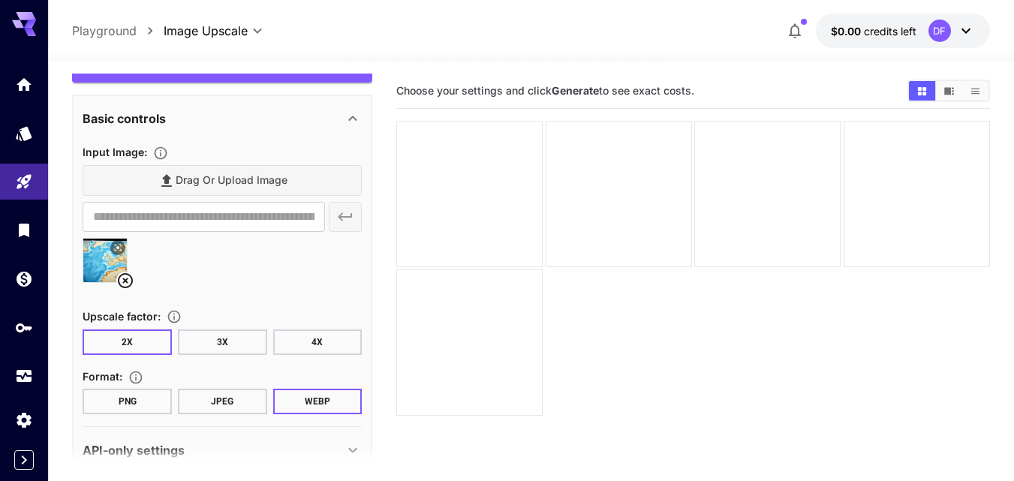
scroll to position [104, 0]
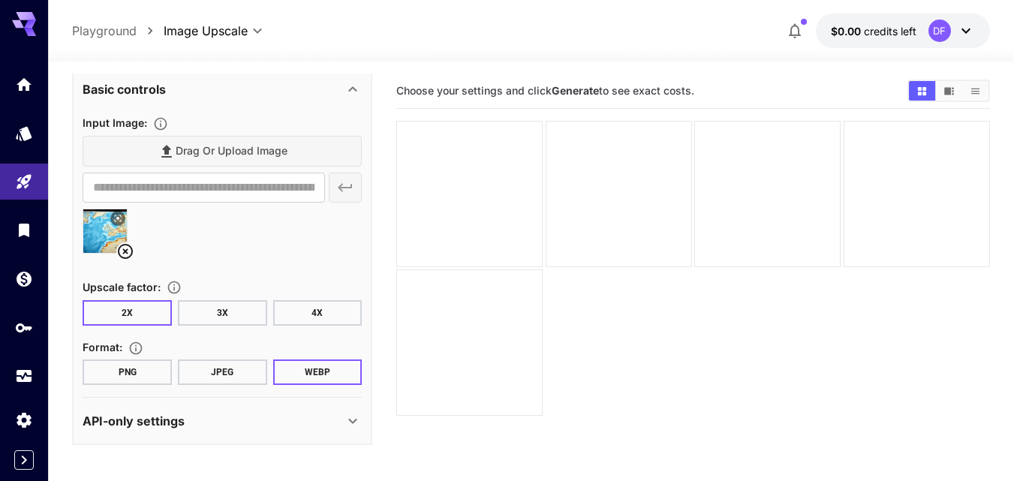
click at [124, 383] on button "PNG" at bounding box center [127, 372] width 89 height 26
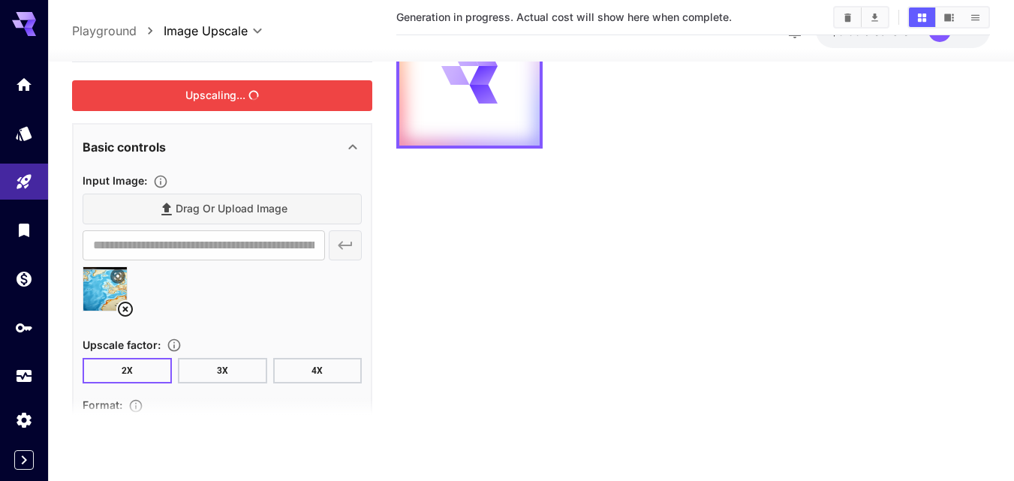
scroll to position [0, 0]
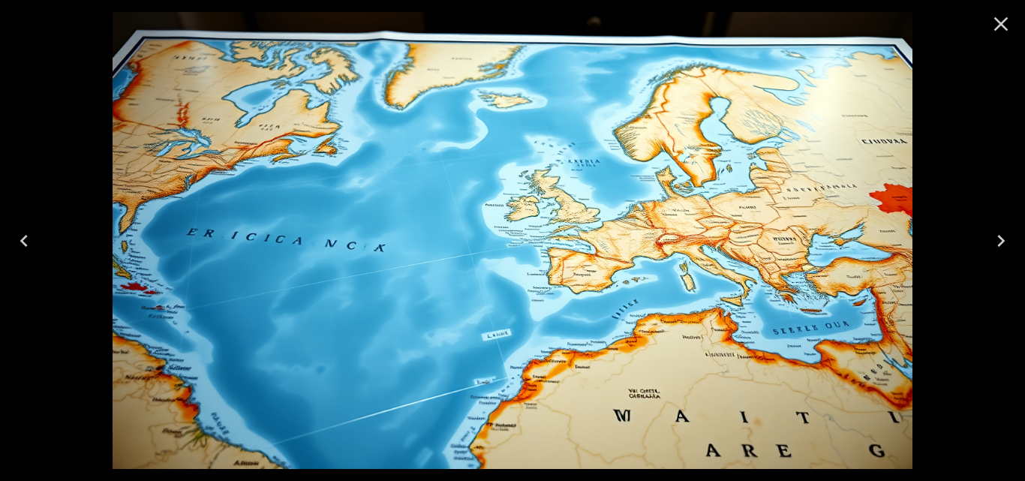
click at [999, 25] on icon "Close" at bounding box center [1001, 24] width 14 height 14
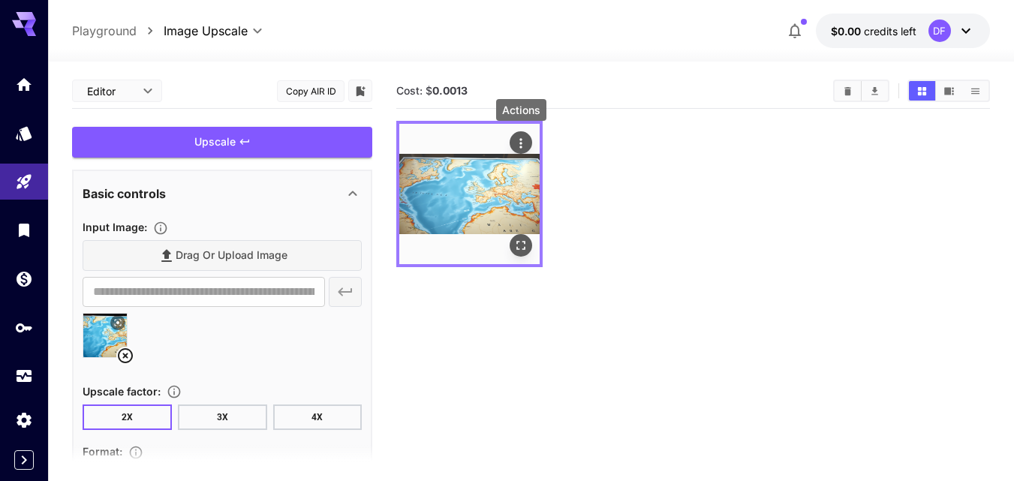
click at [520, 144] on icon "Actions" at bounding box center [520, 143] width 15 height 15
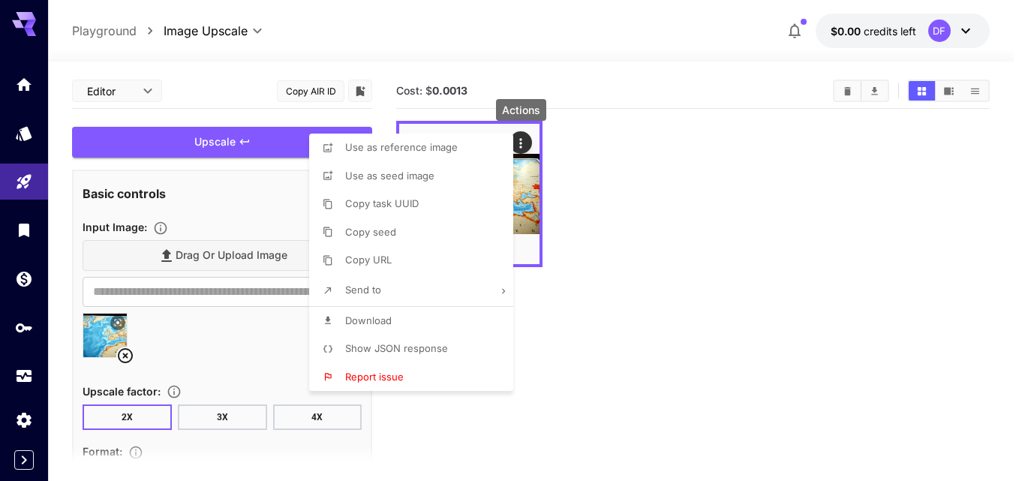
click at [383, 321] on span "Download" at bounding box center [368, 320] width 47 height 12
click at [665, 315] on div at bounding box center [512, 240] width 1025 height 481
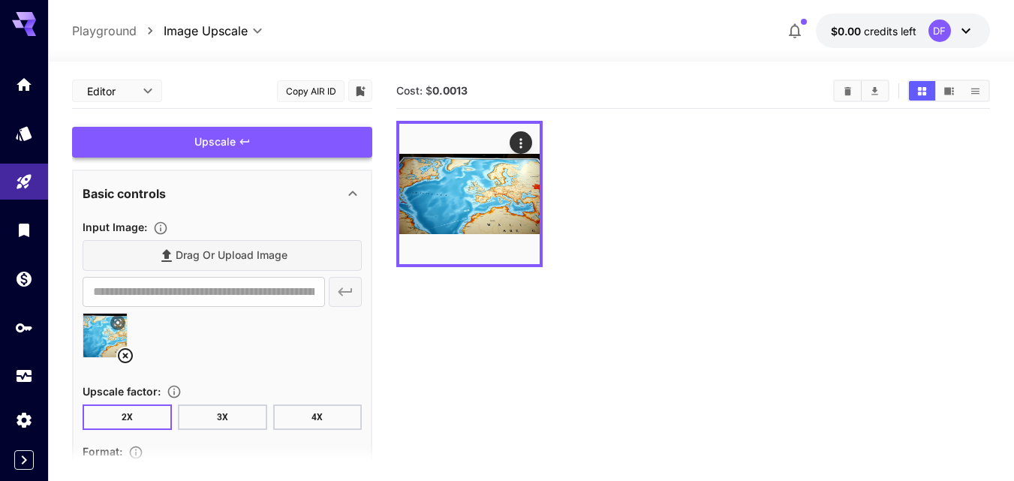
click at [245, 134] on div "Upscale" at bounding box center [222, 142] width 300 height 31
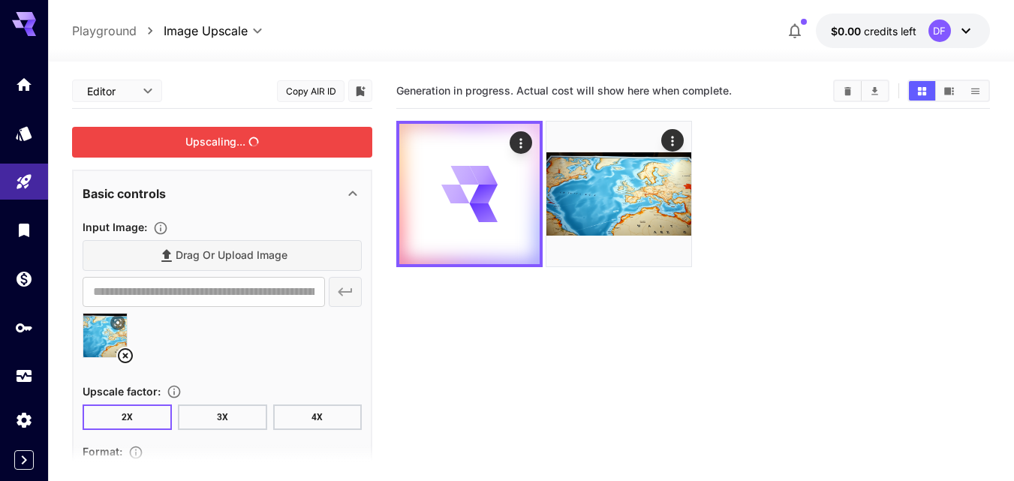
click at [227, 263] on div "Drag or upload image" at bounding box center [222, 255] width 279 height 31
click at [287, 149] on div "Upscaling..." at bounding box center [222, 142] width 300 height 31
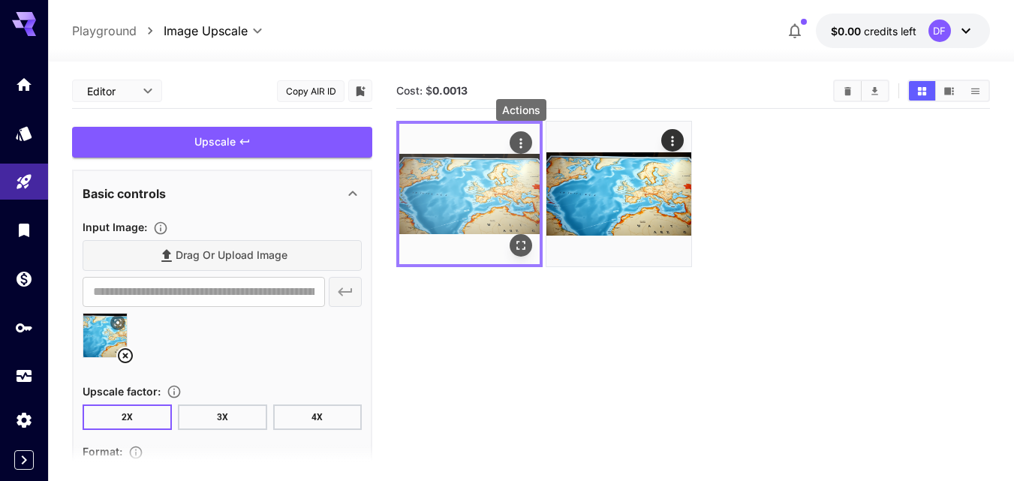
click at [521, 137] on icon "Actions" at bounding box center [520, 143] width 15 height 15
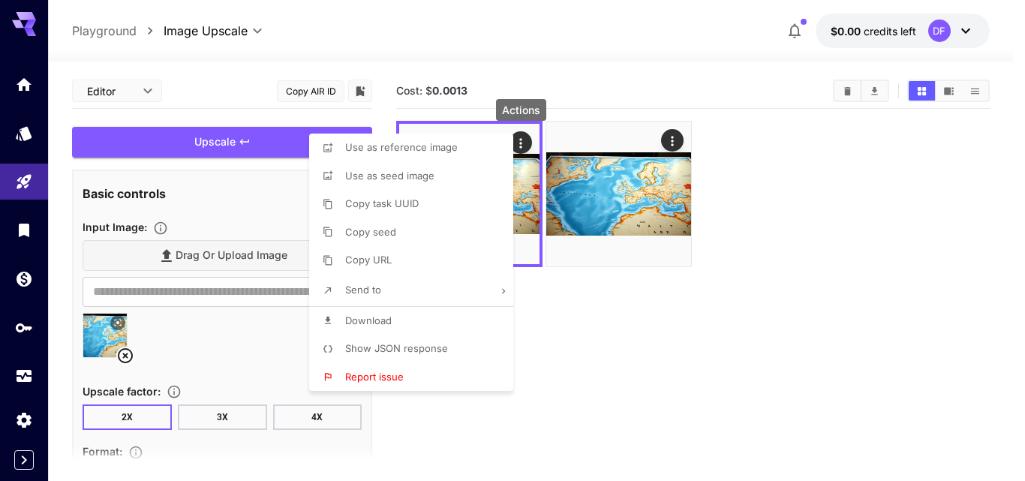
click at [627, 361] on div at bounding box center [512, 240] width 1025 height 481
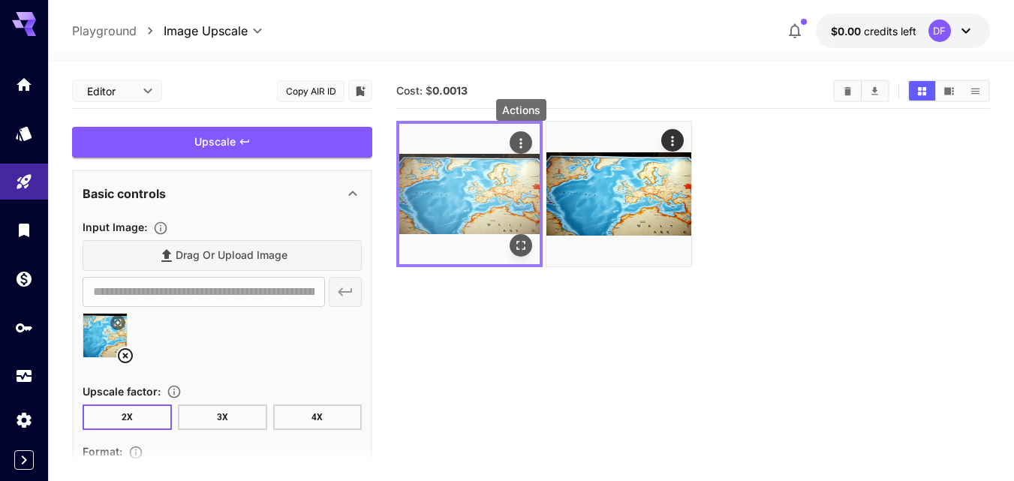
click at [523, 139] on icon "Actions" at bounding box center [520, 143] width 15 height 15
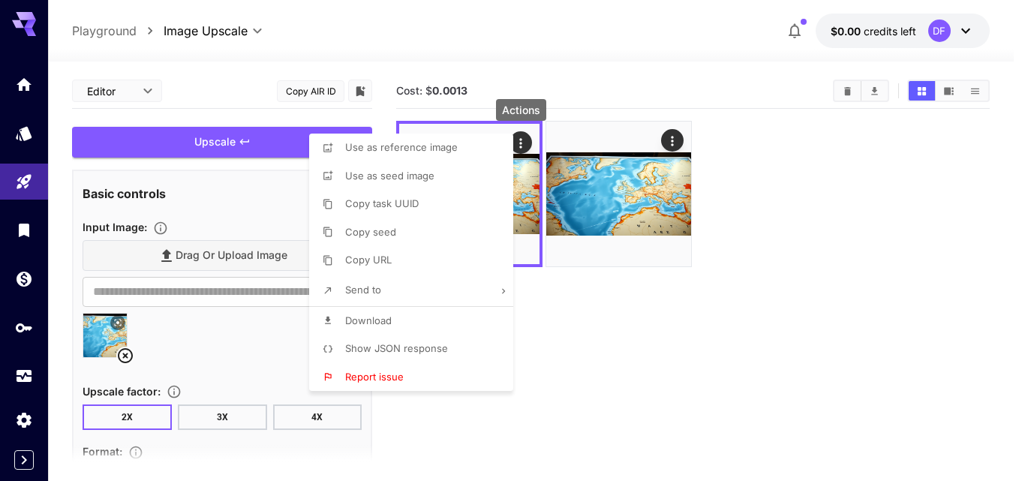
click at [588, 371] on div at bounding box center [512, 240] width 1025 height 481
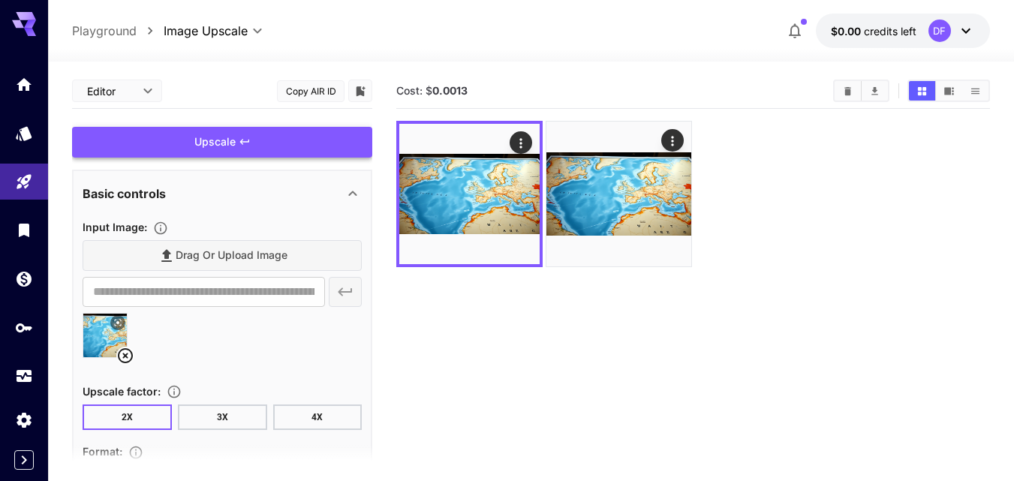
click at [208, 135] on div "Upscale" at bounding box center [222, 142] width 300 height 31
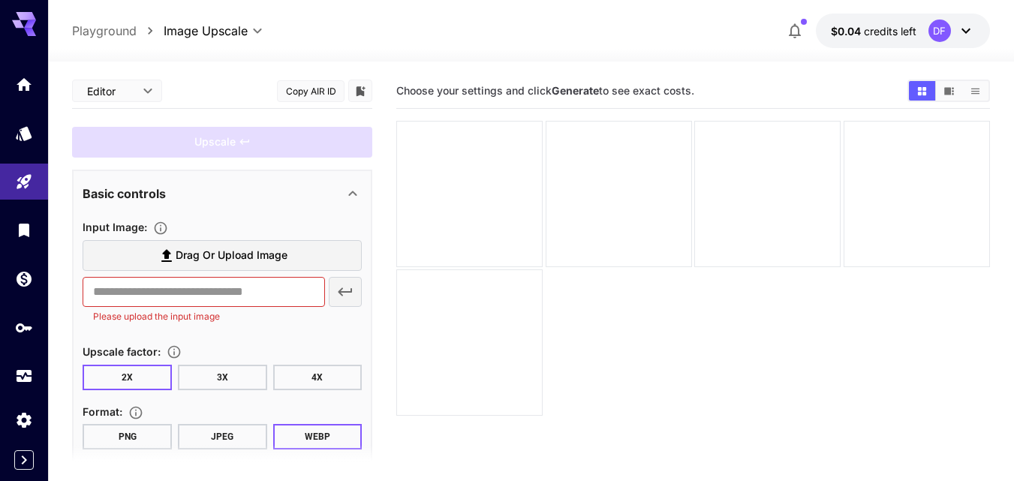
click at [211, 256] on span "Drag or upload image" at bounding box center [232, 255] width 112 height 19
click at [0, 0] on input "Drag or upload image" at bounding box center [0, 0] width 0 height 0
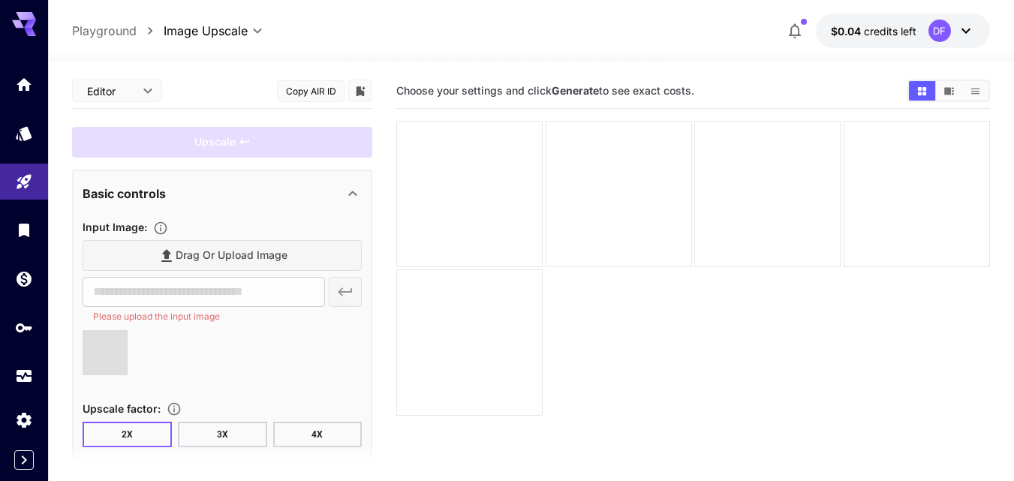
type input "**********"
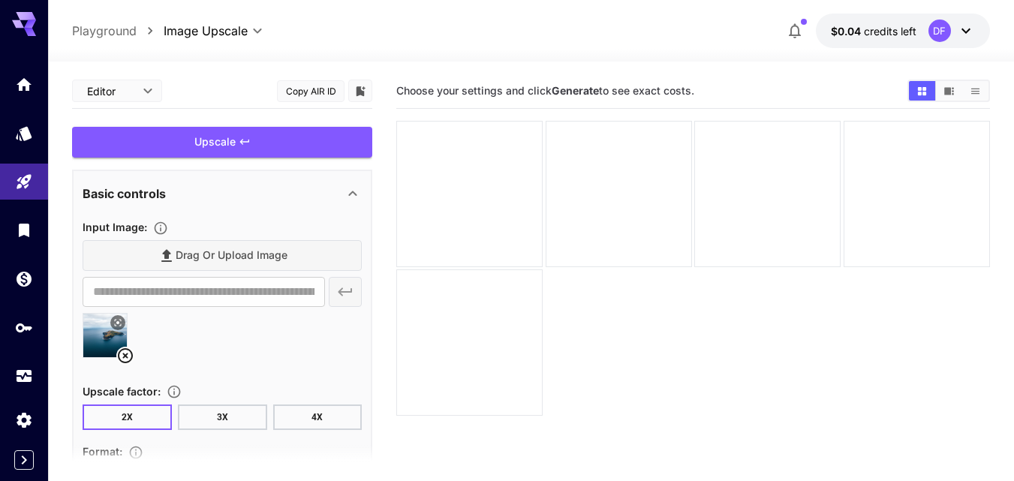
scroll to position [119, 0]
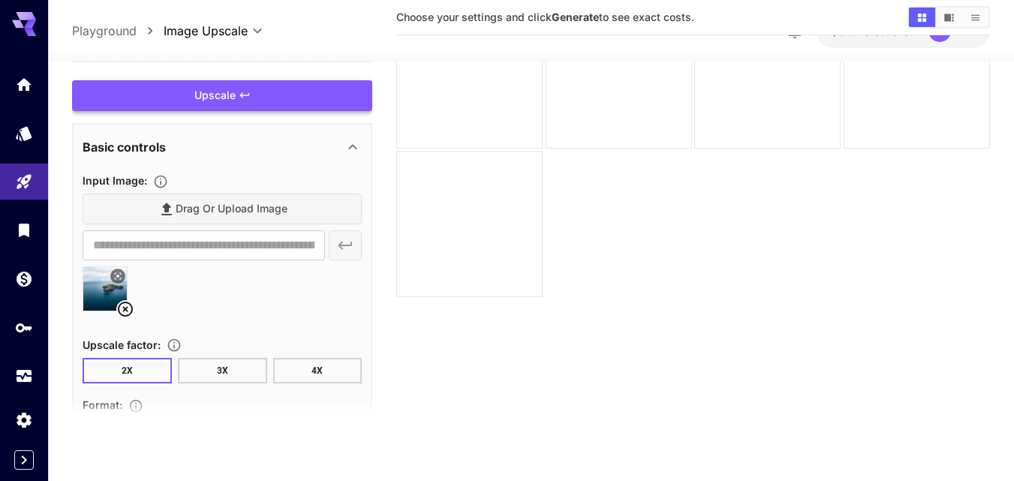
click at [253, 89] on div "Upscale" at bounding box center [222, 95] width 300 height 31
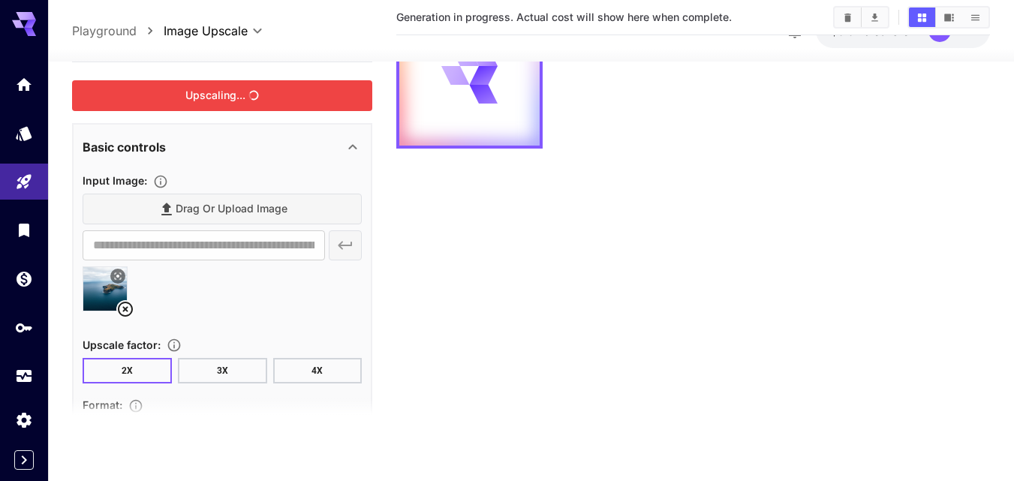
click at [220, 212] on div "Drag or upload image" at bounding box center [222, 209] width 279 height 31
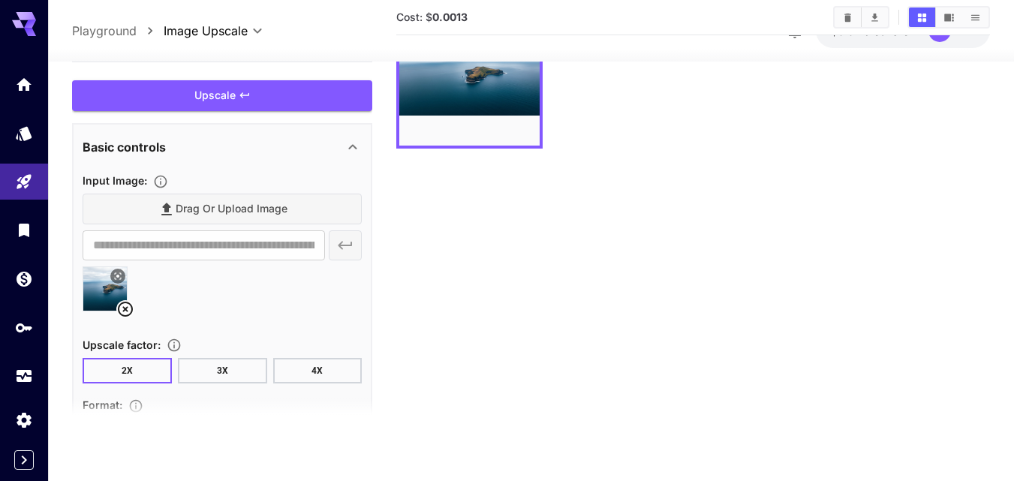
scroll to position [0, 0]
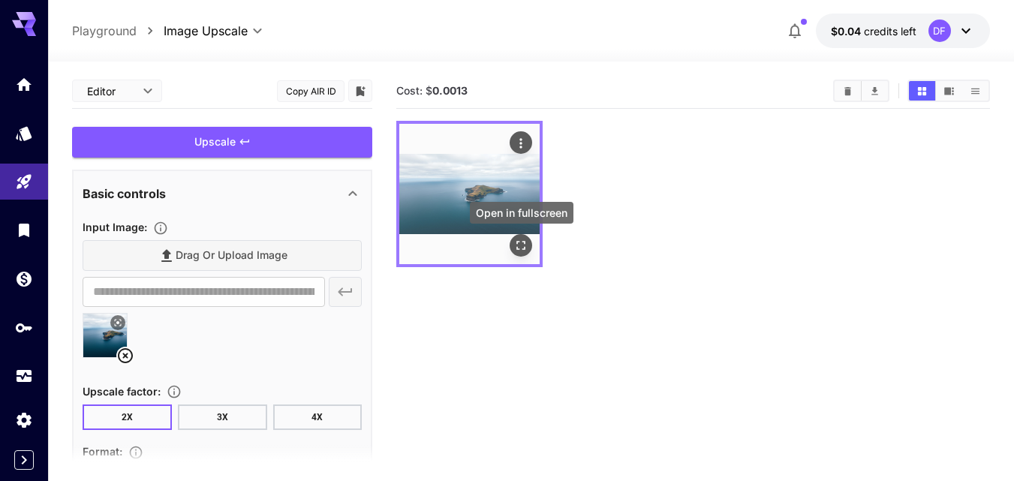
click at [525, 245] on icon "Open in fullscreen" at bounding box center [520, 245] width 15 height 15
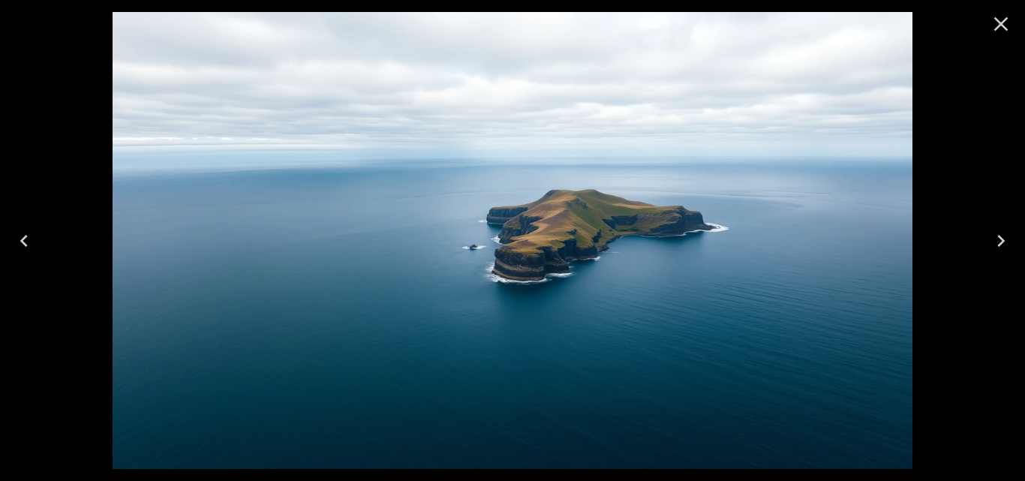
click at [1005, 29] on icon "Close" at bounding box center [1001, 24] width 24 height 24
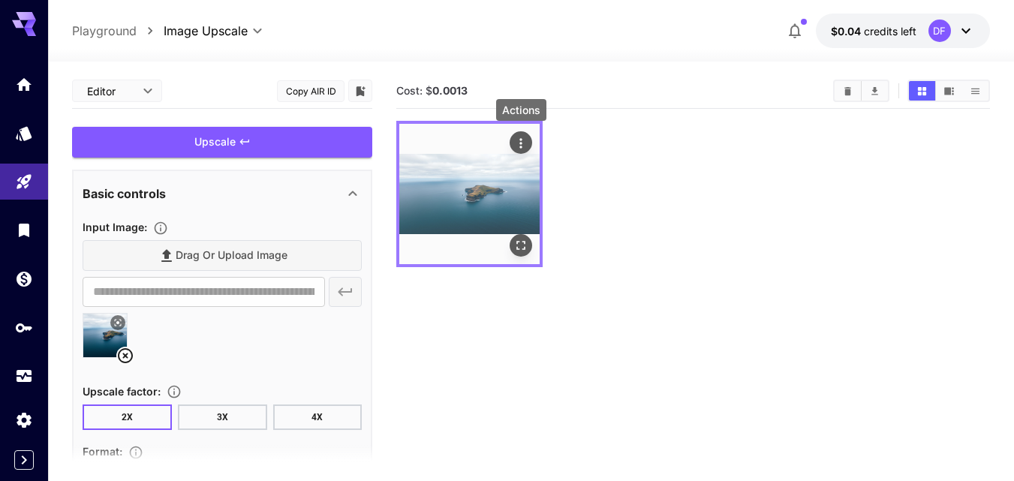
click at [524, 143] on icon "Actions" at bounding box center [520, 143] width 15 height 15
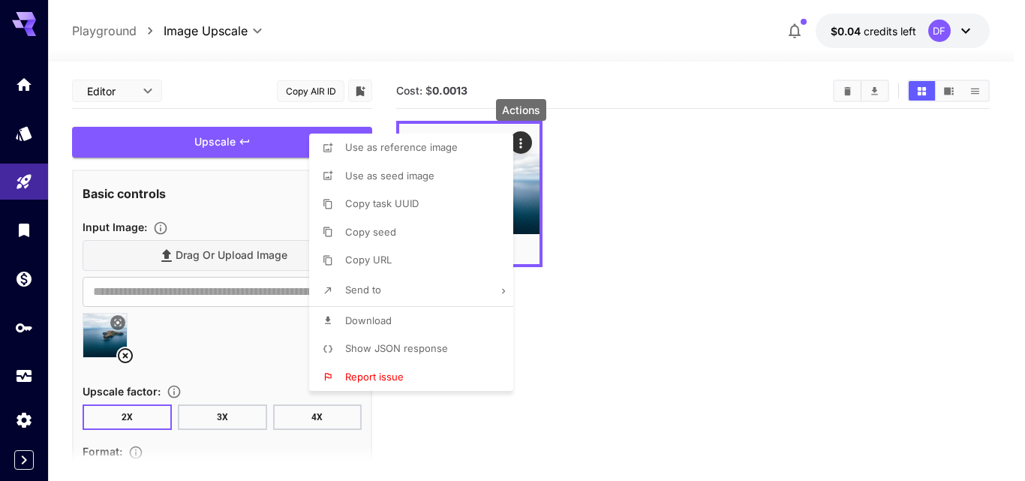
click at [356, 323] on span "Download" at bounding box center [368, 320] width 47 height 12
click at [603, 342] on div at bounding box center [512, 240] width 1025 height 481
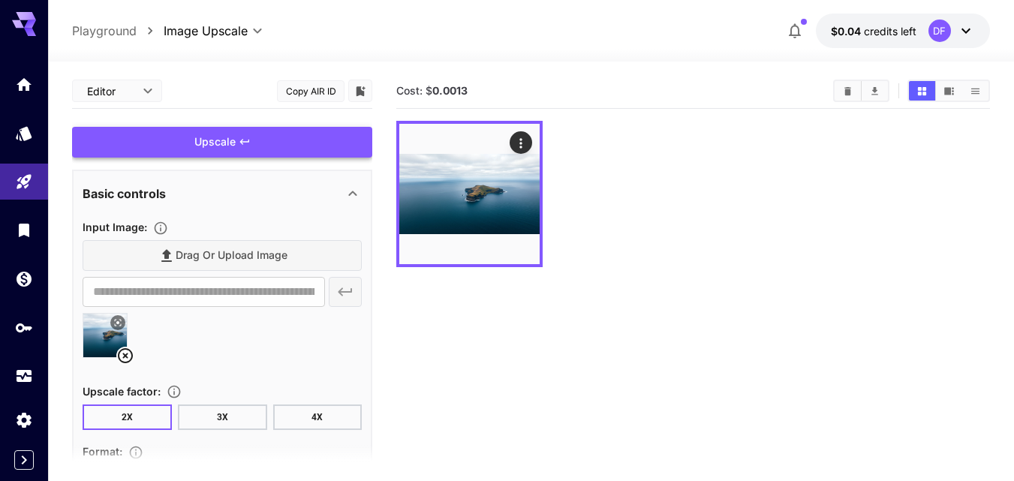
click at [237, 143] on div "Upscale" at bounding box center [222, 142] width 300 height 31
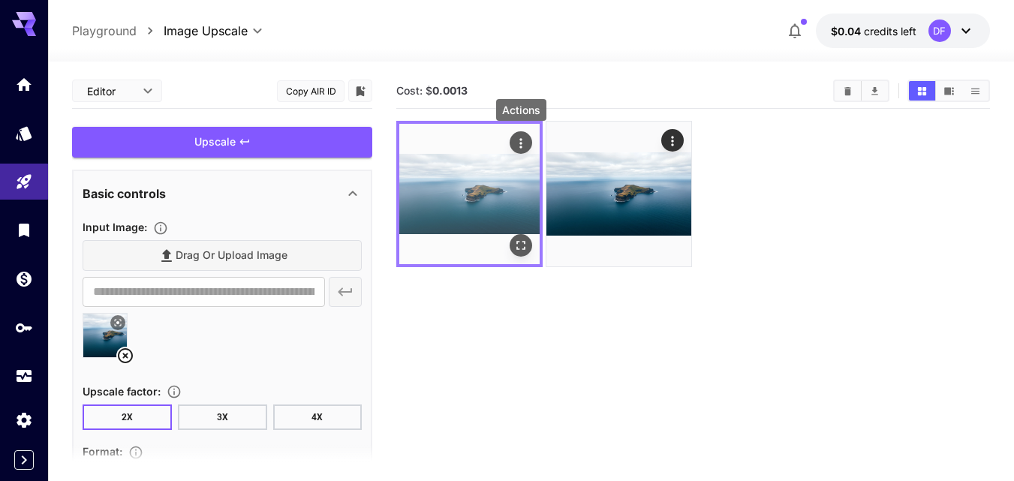
click at [523, 137] on icon "Actions" at bounding box center [520, 143] width 15 height 15
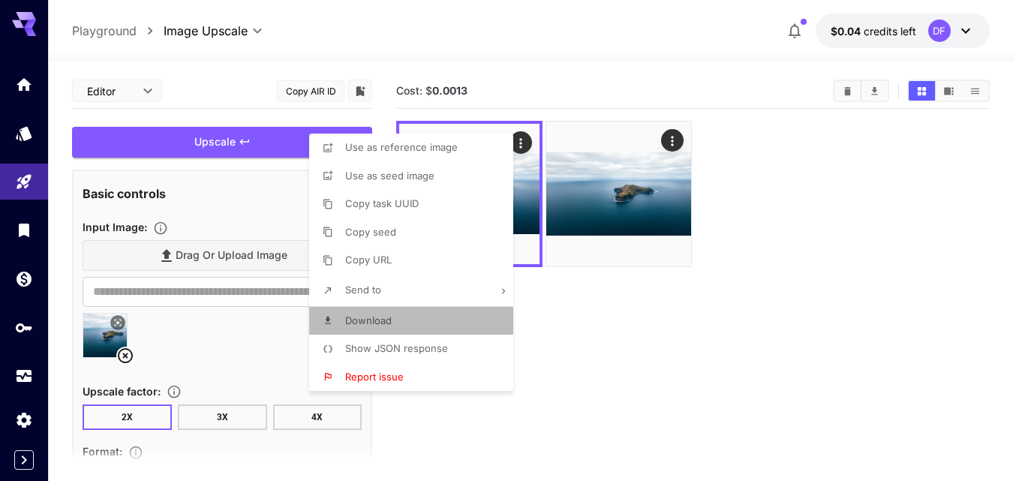
click at [385, 318] on span "Download" at bounding box center [368, 320] width 47 height 12
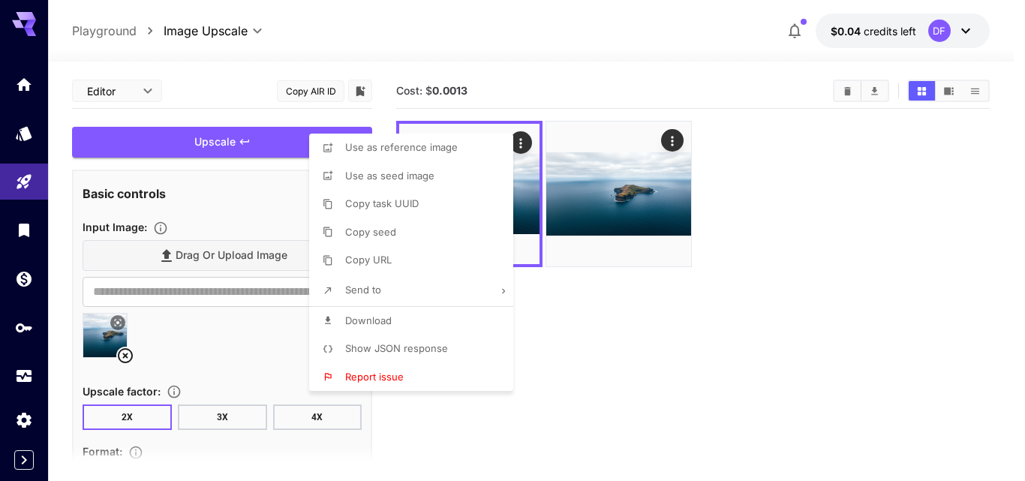
click at [645, 359] on div at bounding box center [512, 240] width 1025 height 481
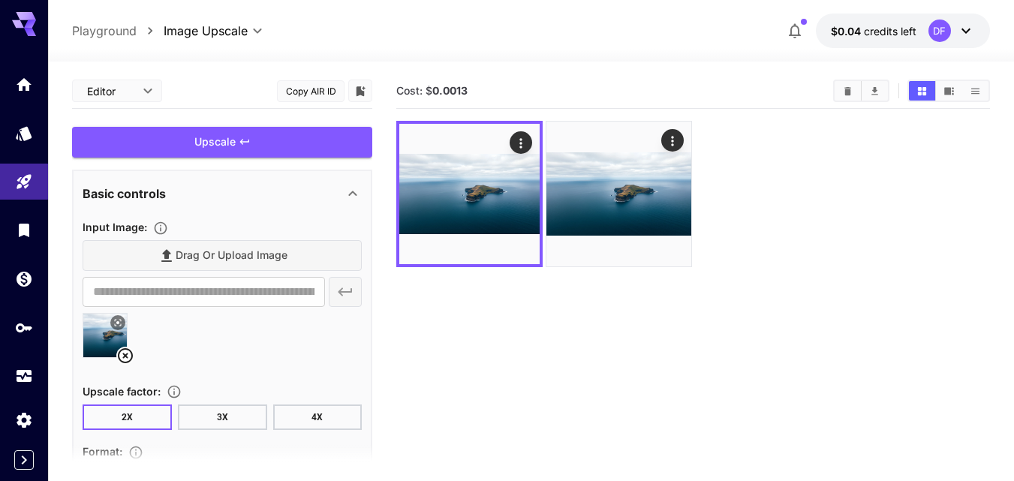
click at [123, 356] on icon at bounding box center [125, 356] width 18 height 18
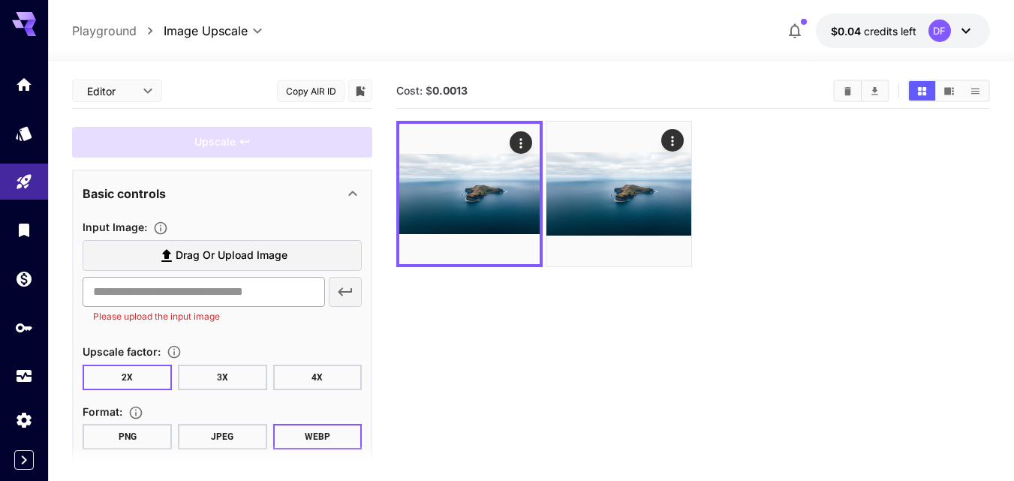
click at [166, 292] on input "text" at bounding box center [204, 292] width 242 height 30
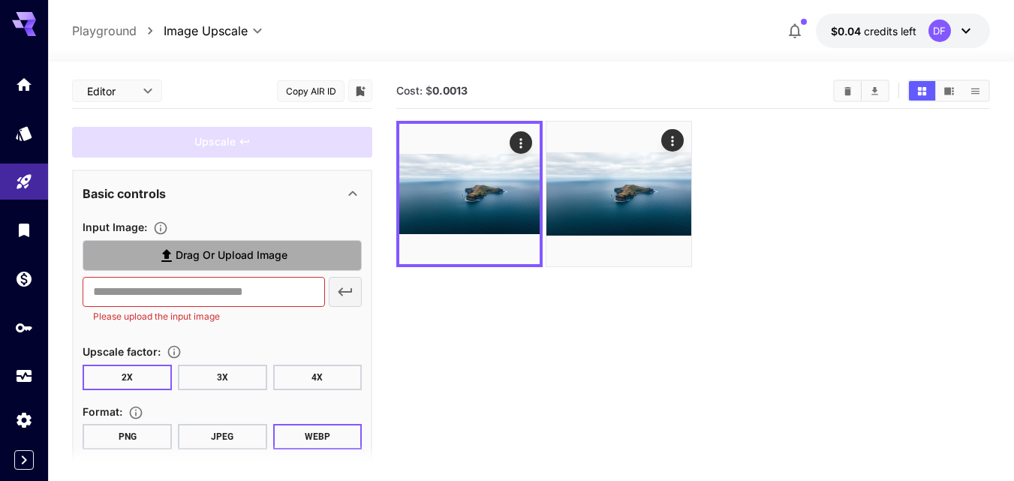
click at [195, 254] on span "Drag or upload image" at bounding box center [232, 255] width 112 height 19
click at [0, 0] on input "Drag or upload image" at bounding box center [0, 0] width 0 height 0
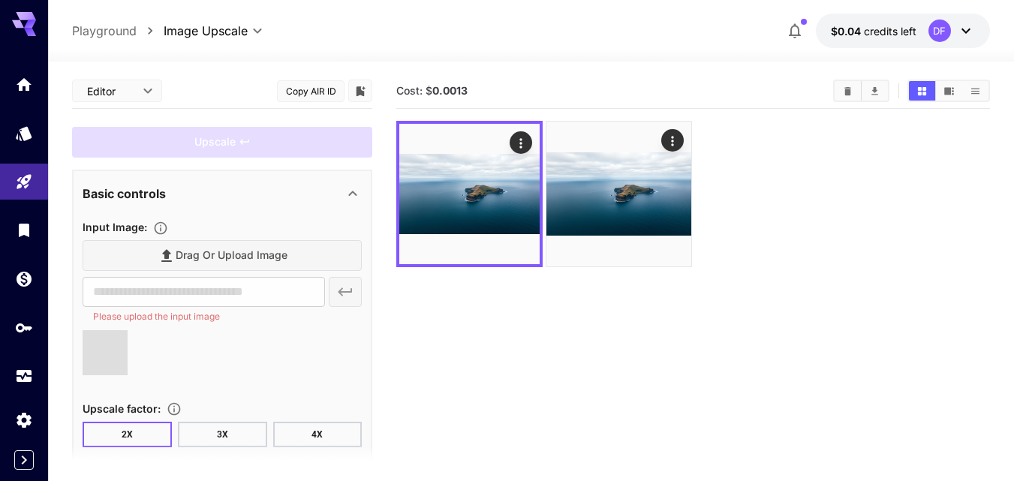
type input "**********"
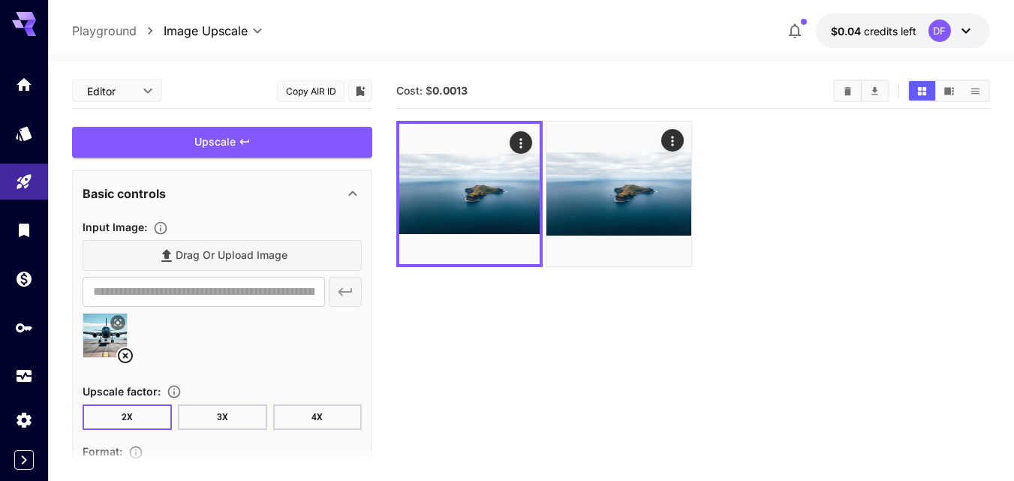
click at [242, 417] on button "3X" at bounding box center [222, 417] width 89 height 26
click at [131, 417] on button "2X" at bounding box center [127, 417] width 89 height 26
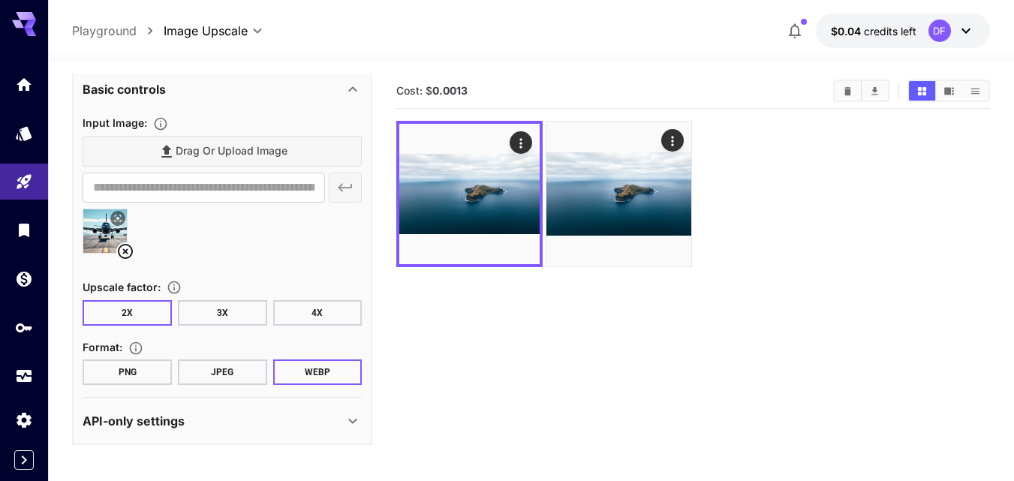
click at [135, 377] on button "PNG" at bounding box center [127, 372] width 89 height 26
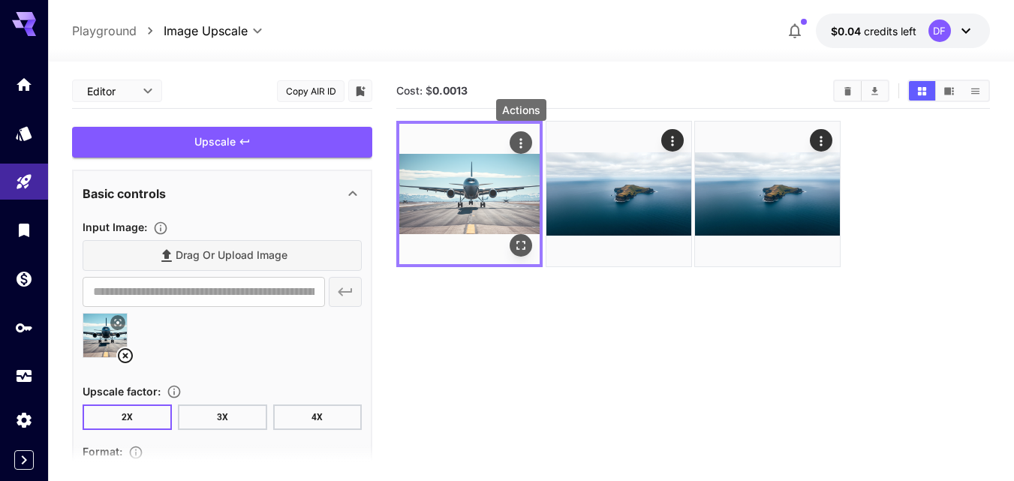
click at [521, 146] on icon "Actions" at bounding box center [521, 143] width 2 height 10
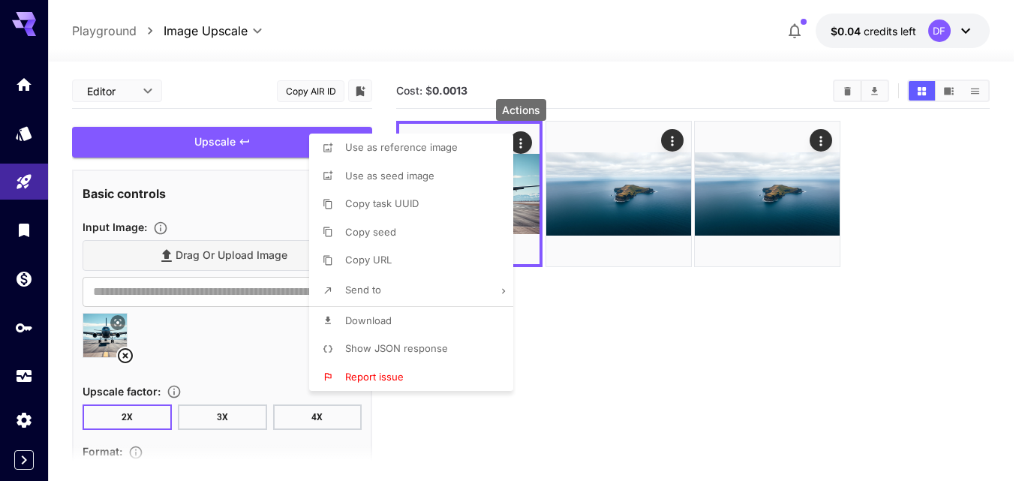
click at [365, 322] on span "Download" at bounding box center [368, 320] width 47 height 12
click at [599, 48] on div at bounding box center [512, 240] width 1025 height 481
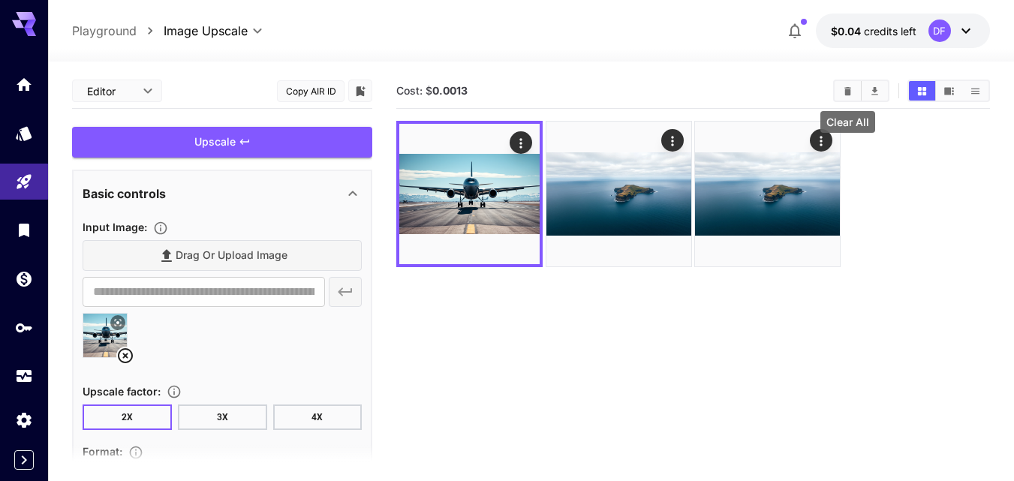
click at [850, 92] on icon "Clear All" at bounding box center [848, 90] width 7 height 8
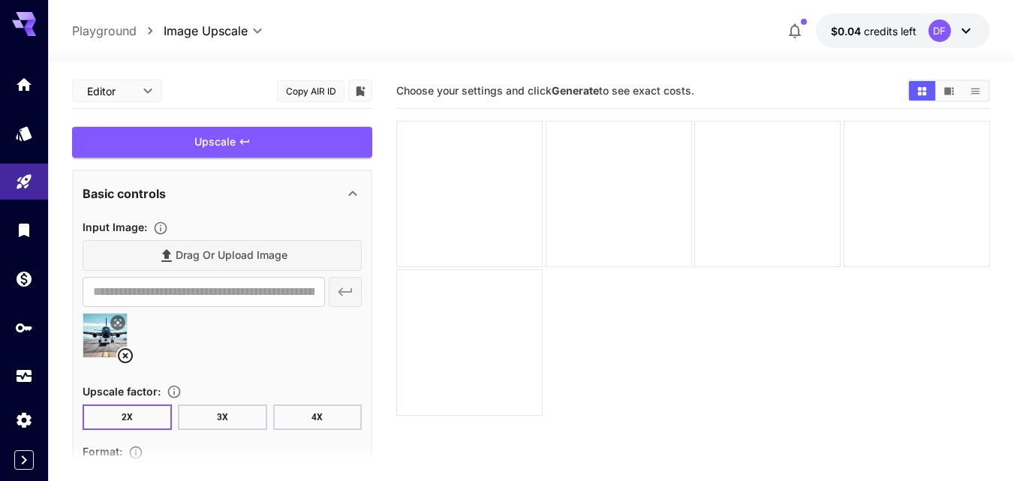
click at [212, 259] on div "Drag or upload image" at bounding box center [222, 255] width 279 height 31
click at [126, 359] on icon at bounding box center [125, 356] width 18 height 18
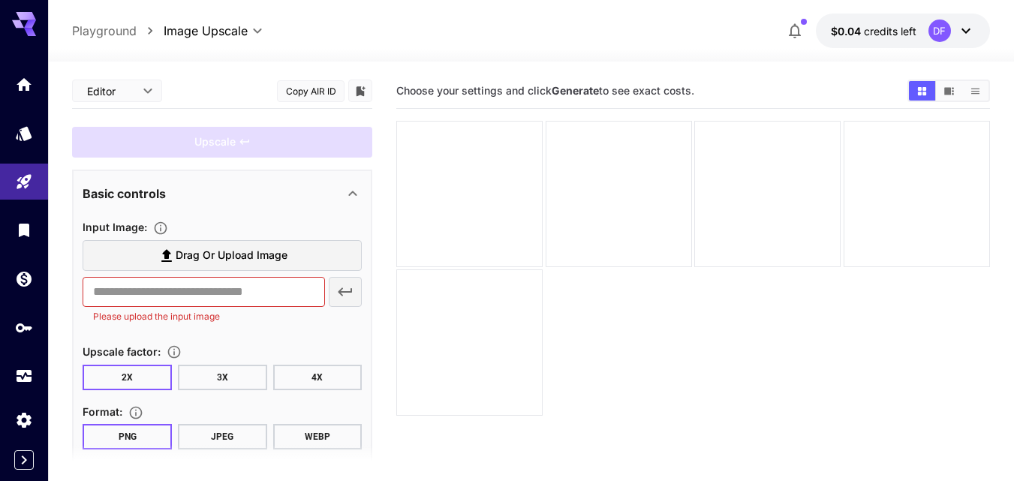
click at [194, 259] on span "Drag or upload image" at bounding box center [232, 255] width 112 height 19
click at [0, 0] on input "Drag or upload image" at bounding box center [0, 0] width 0 height 0
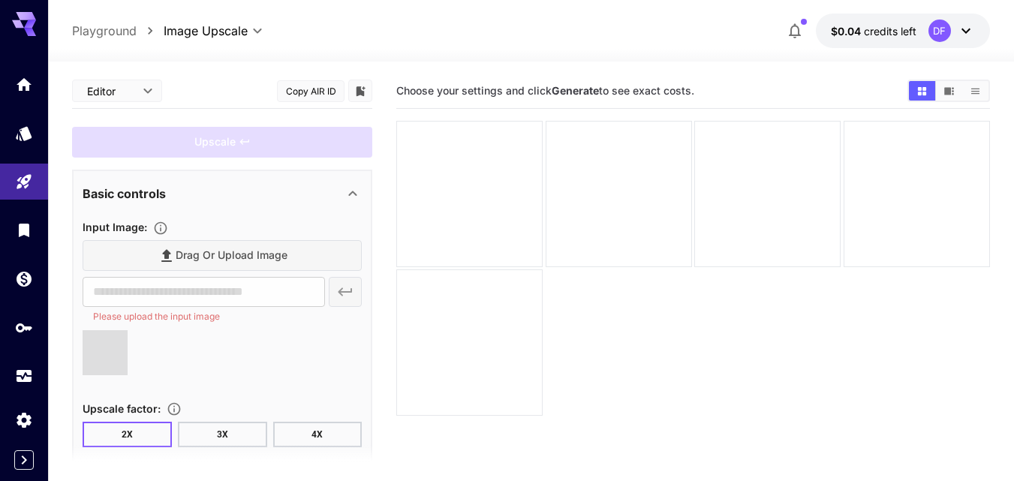
type input "**********"
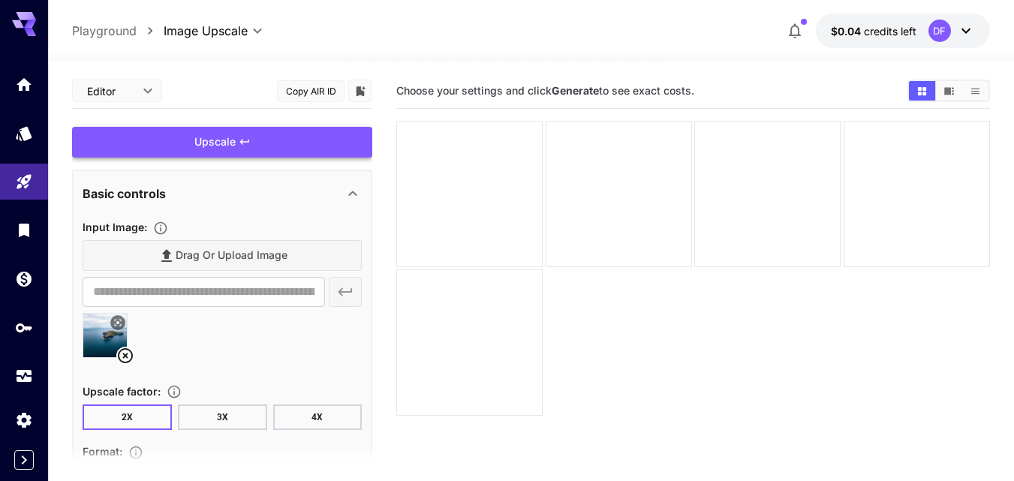
click at [222, 137] on div "Upscale" at bounding box center [222, 142] width 300 height 31
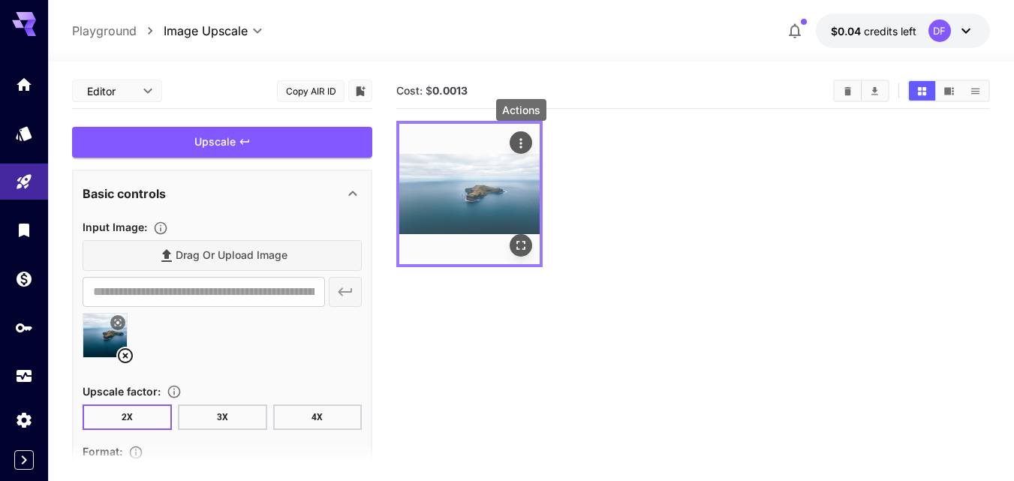
click at [515, 137] on icon "Actions" at bounding box center [520, 143] width 15 height 15
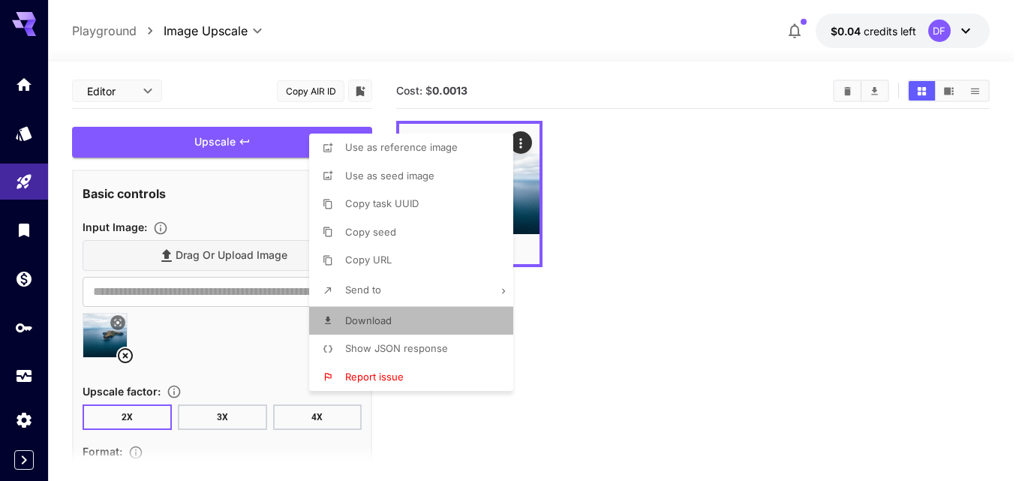
click at [380, 319] on span "Download" at bounding box center [368, 320] width 47 height 12
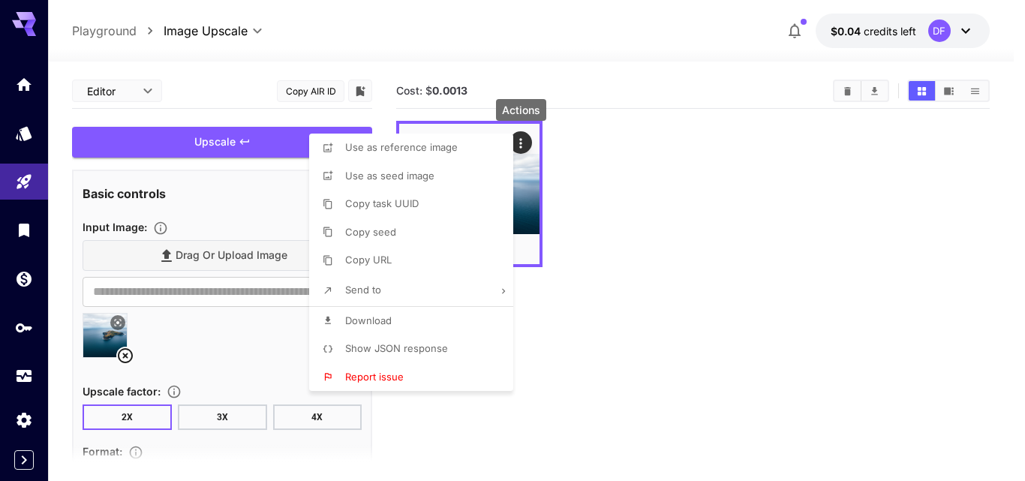
click at [639, 333] on div at bounding box center [512, 240] width 1025 height 481
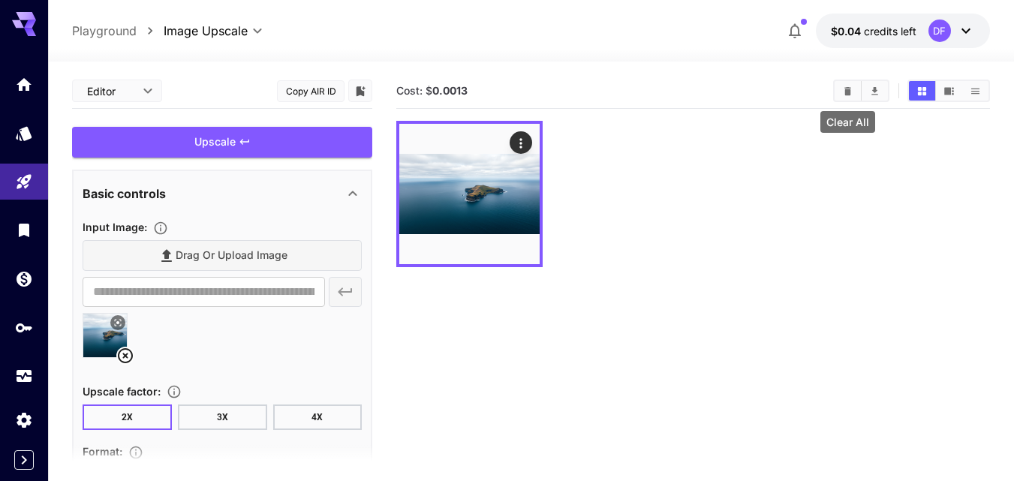
click at [842, 93] on icon "Clear All" at bounding box center [847, 91] width 11 height 11
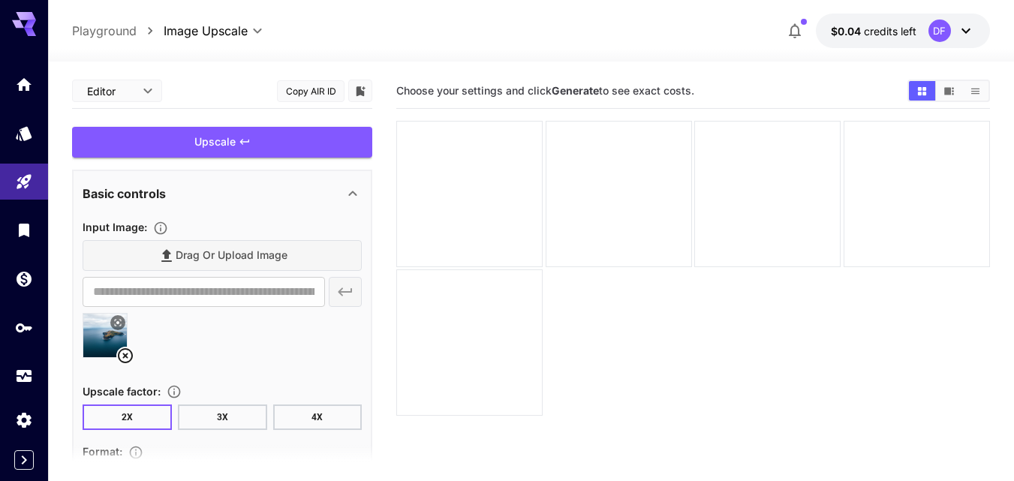
click at [124, 359] on icon at bounding box center [125, 356] width 18 height 18
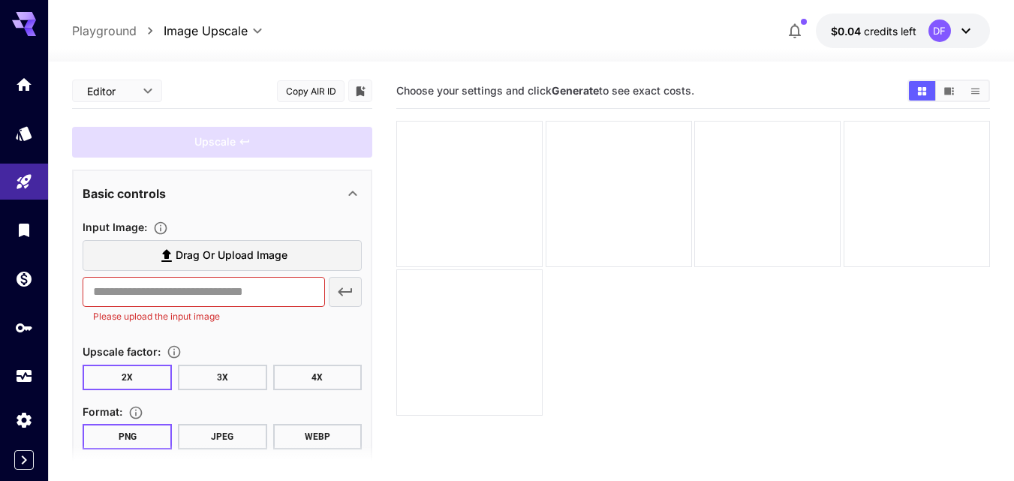
click at [192, 266] on label "Drag or upload image" at bounding box center [222, 255] width 279 height 31
click at [0, 0] on input "Drag or upload image" at bounding box center [0, 0] width 0 height 0
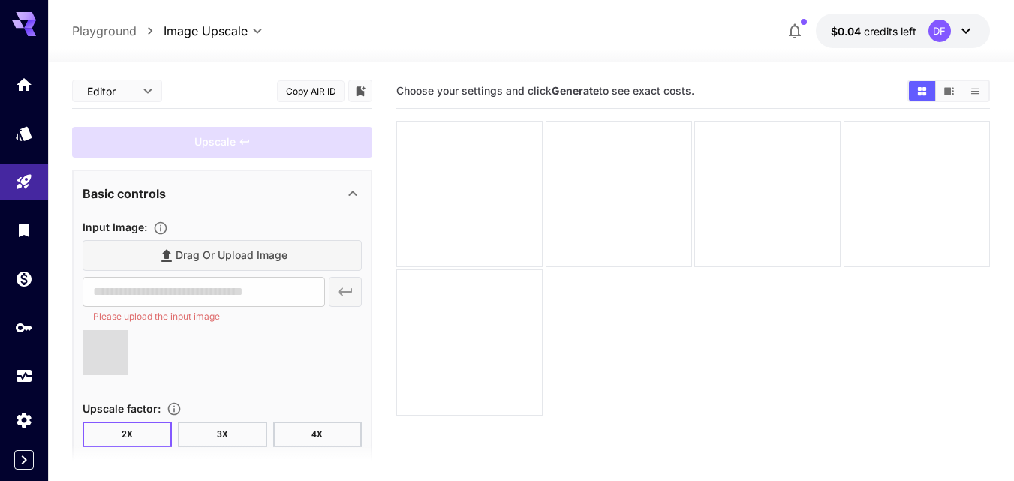
type input "**********"
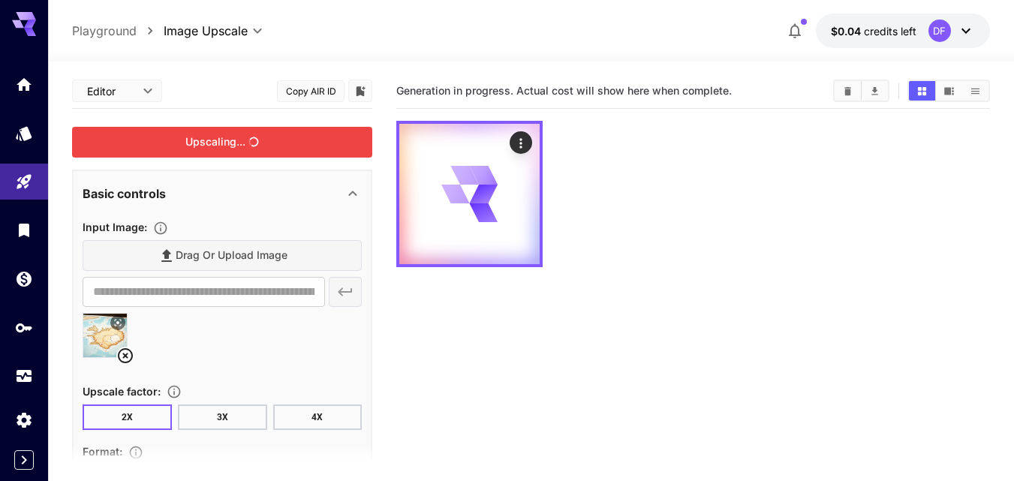
click at [237, 260] on div "Drag or upload image" at bounding box center [222, 255] width 279 height 31
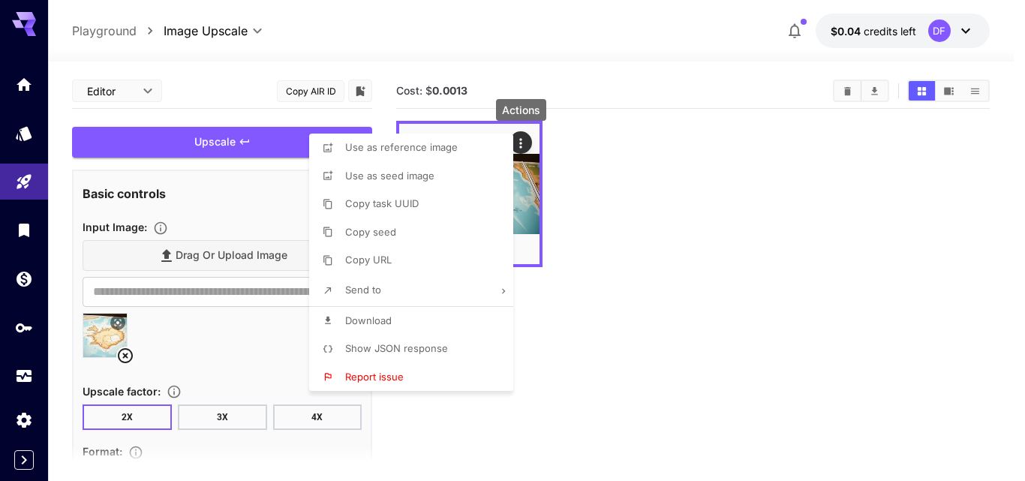
click at [673, 344] on div at bounding box center [512, 240] width 1025 height 481
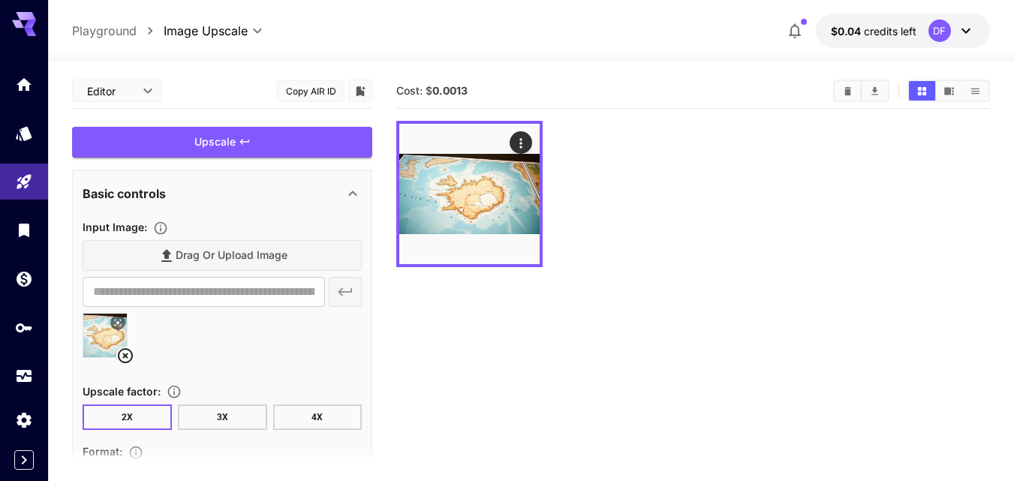
click at [580, 259] on div at bounding box center [692, 194] width 593 height 146
click at [844, 89] on icon "Clear All" at bounding box center [847, 91] width 11 height 11
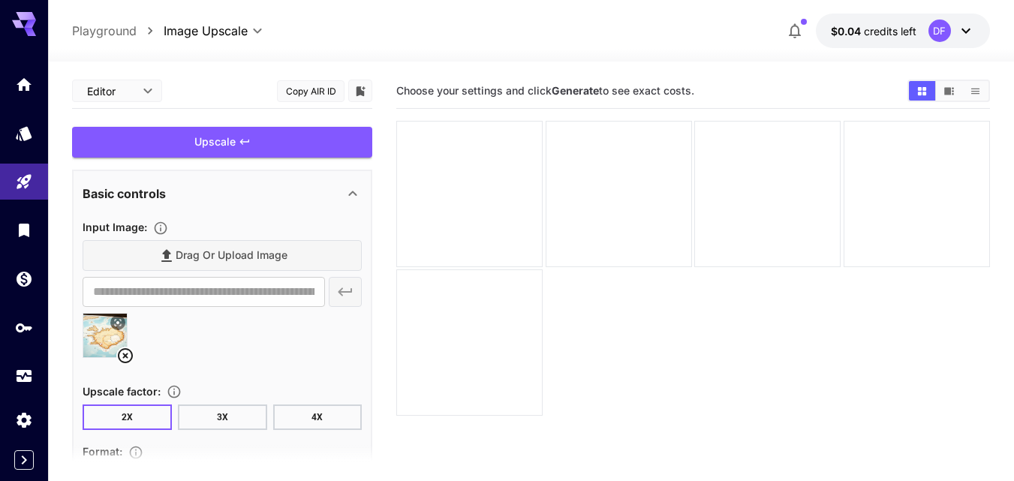
click at [239, 259] on div "Drag or upload image" at bounding box center [222, 255] width 279 height 31
click at [130, 359] on icon at bounding box center [125, 356] width 18 height 18
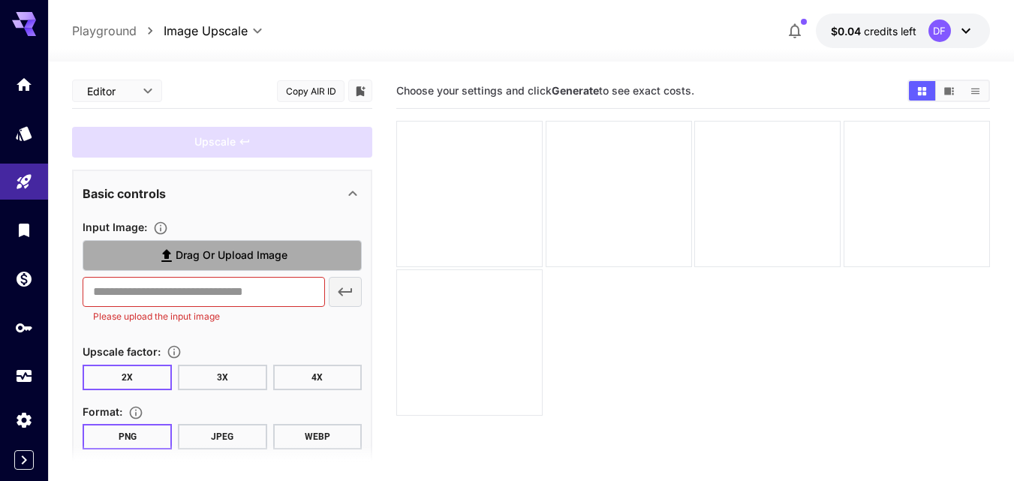
click at [183, 264] on span "Drag or upload image" at bounding box center [232, 255] width 112 height 19
click at [0, 0] on input "Drag or upload image" at bounding box center [0, 0] width 0 height 0
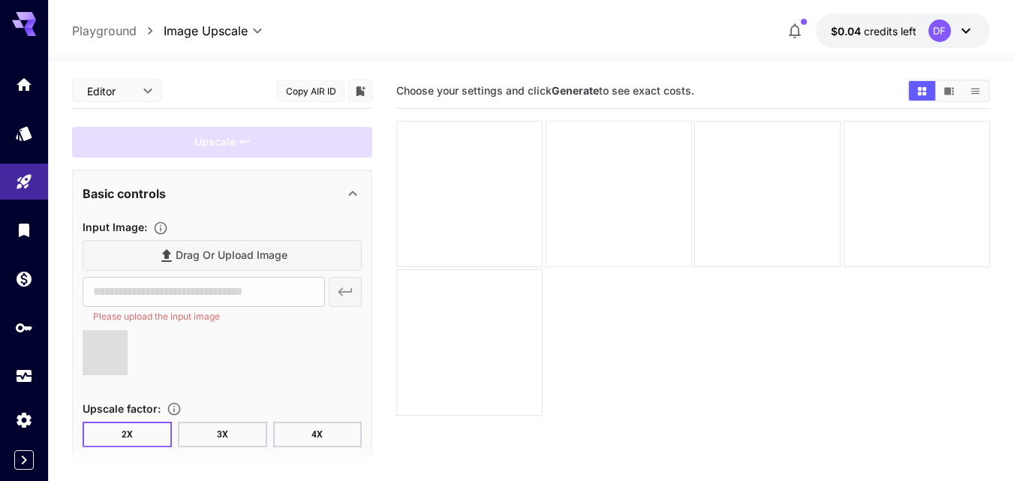
type input "**********"
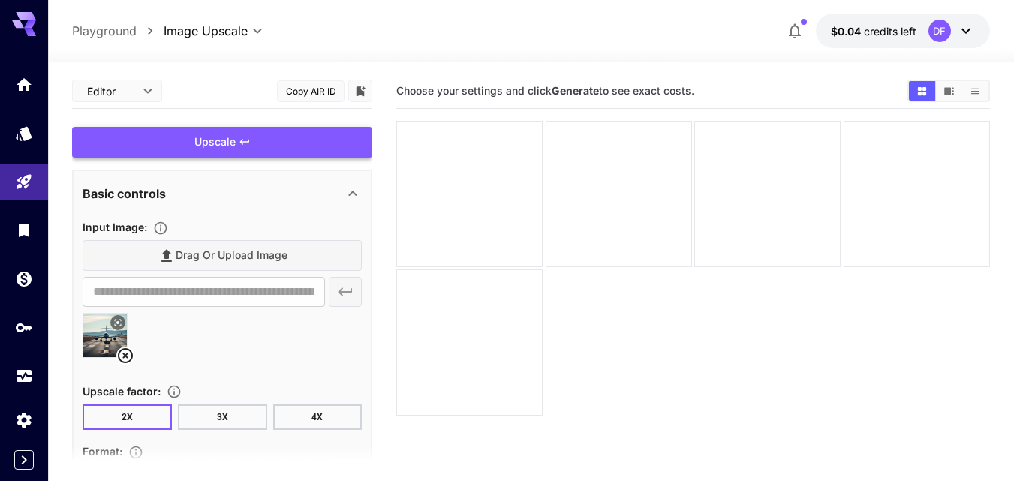
click at [242, 133] on div "Upscale" at bounding box center [222, 142] width 300 height 31
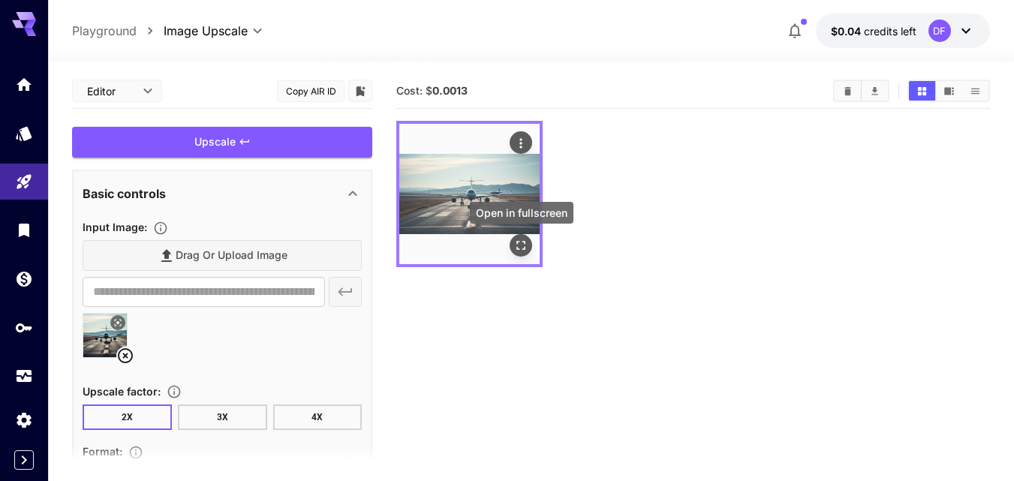
click at [520, 242] on icon "Open in fullscreen" at bounding box center [520, 245] width 15 height 15
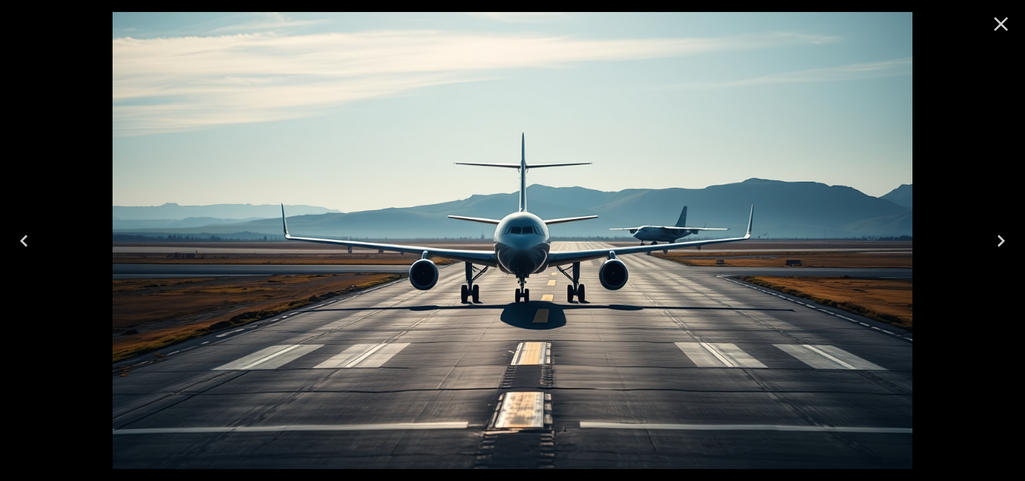
click at [1001, 23] on icon "Close" at bounding box center [1001, 24] width 14 height 14
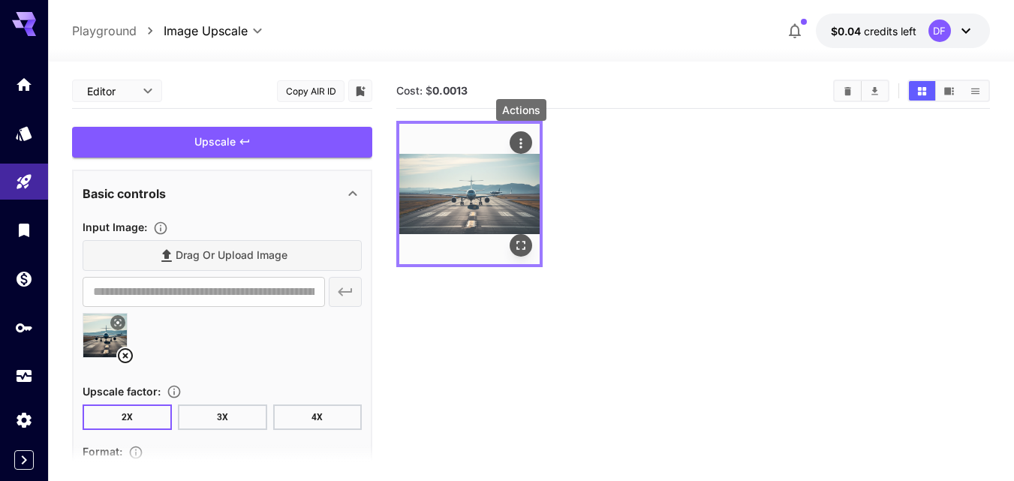
click at [518, 140] on icon "Actions" at bounding box center [520, 143] width 15 height 15
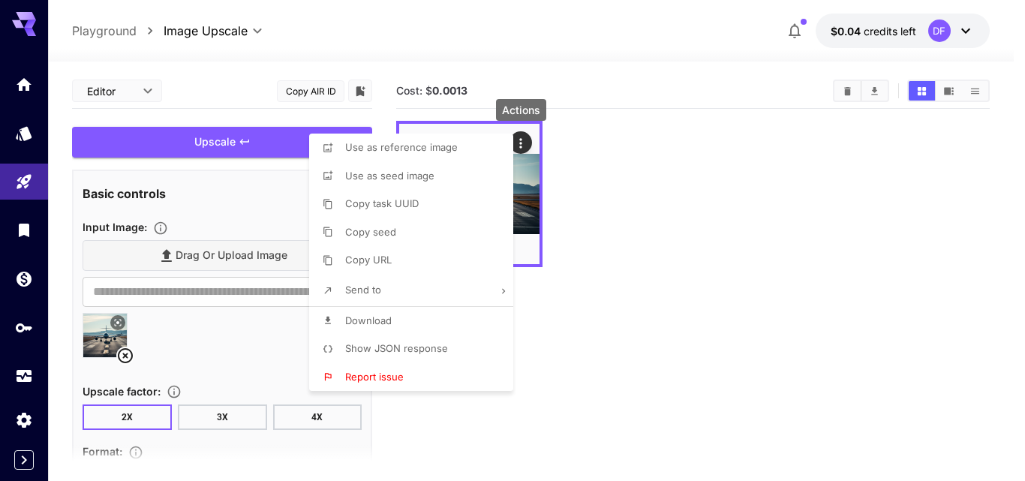
click at [380, 317] on span "Download" at bounding box center [368, 320] width 47 height 12
click at [650, 127] on div at bounding box center [512, 240] width 1025 height 481
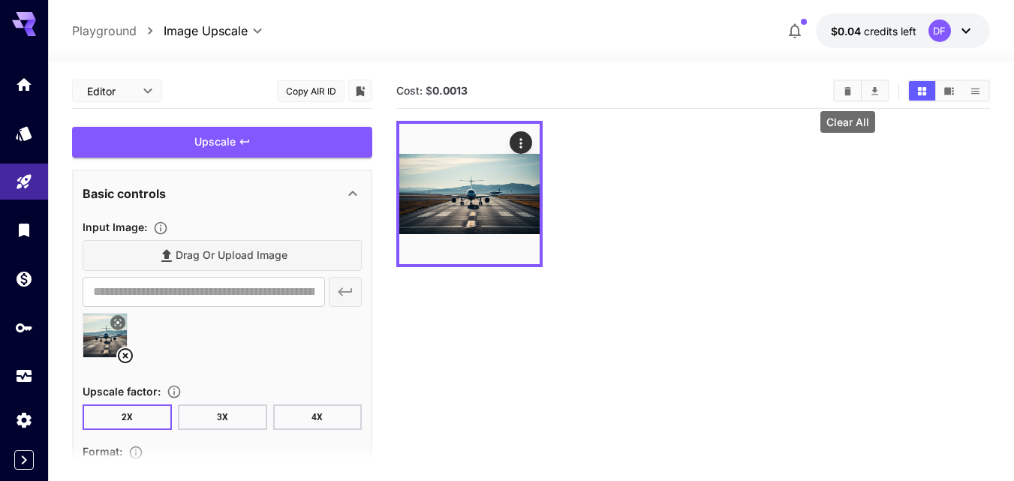
click at [852, 92] on icon "Clear All" at bounding box center [847, 91] width 11 height 11
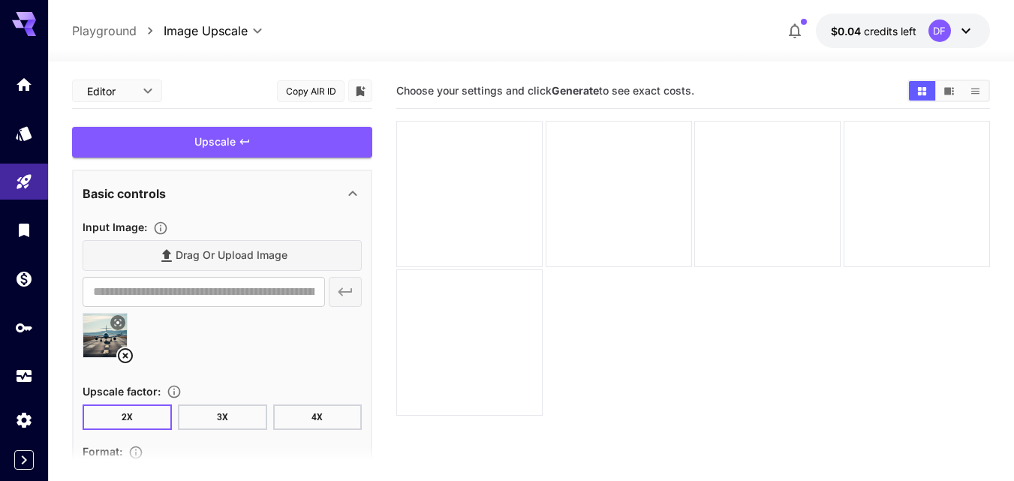
click at [125, 355] on icon at bounding box center [125, 355] width 15 height 15
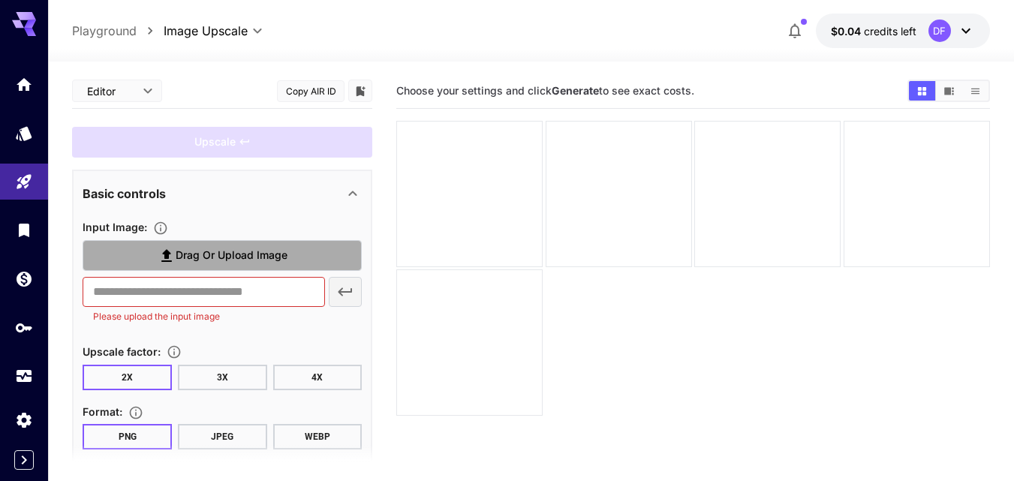
click at [169, 256] on icon at bounding box center [167, 256] width 18 height 18
click at [0, 0] on input "Drag or upload image" at bounding box center [0, 0] width 0 height 0
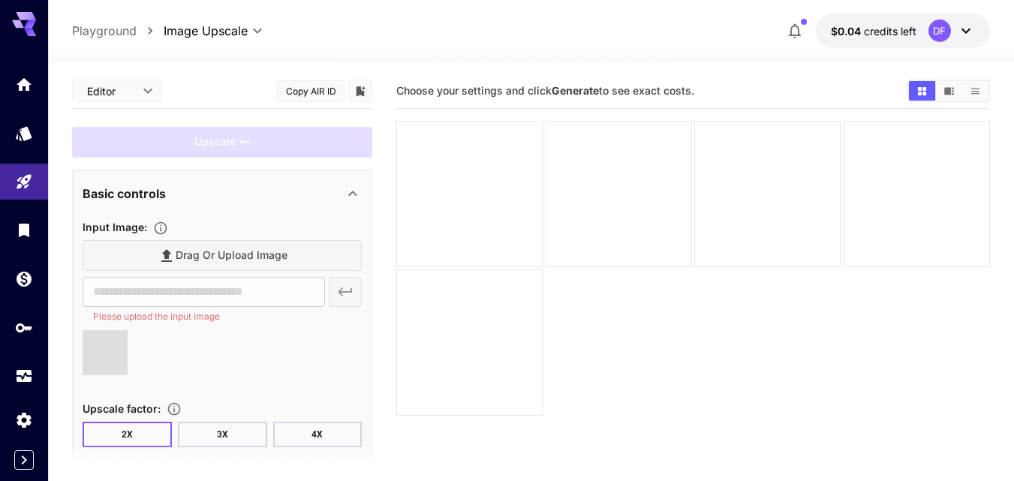
type input "**********"
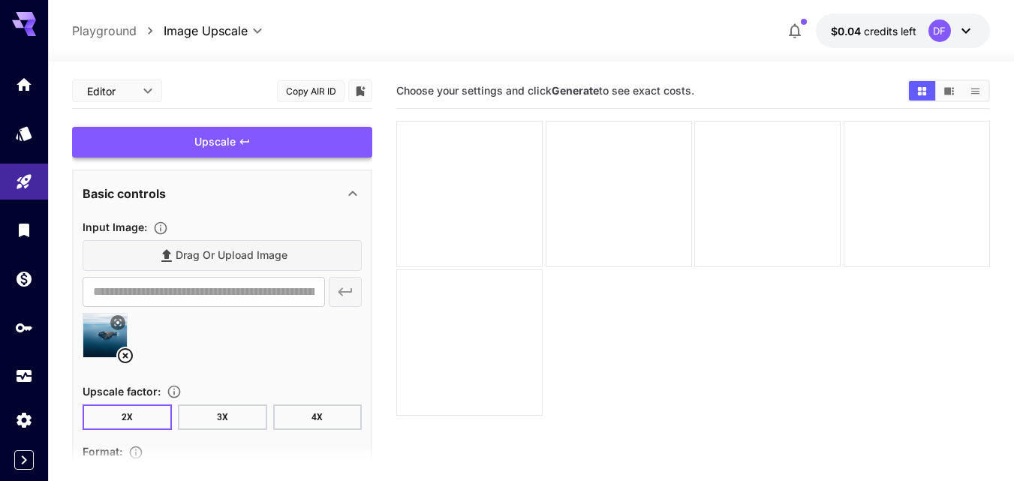
click at [236, 146] on div "Upscale" at bounding box center [222, 142] width 300 height 31
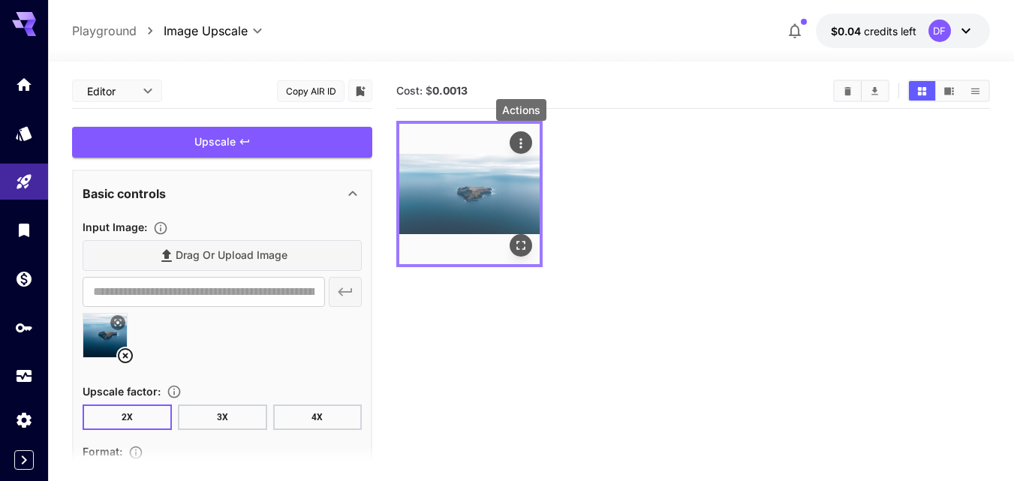
click at [520, 140] on icon "Actions" at bounding box center [521, 143] width 2 height 10
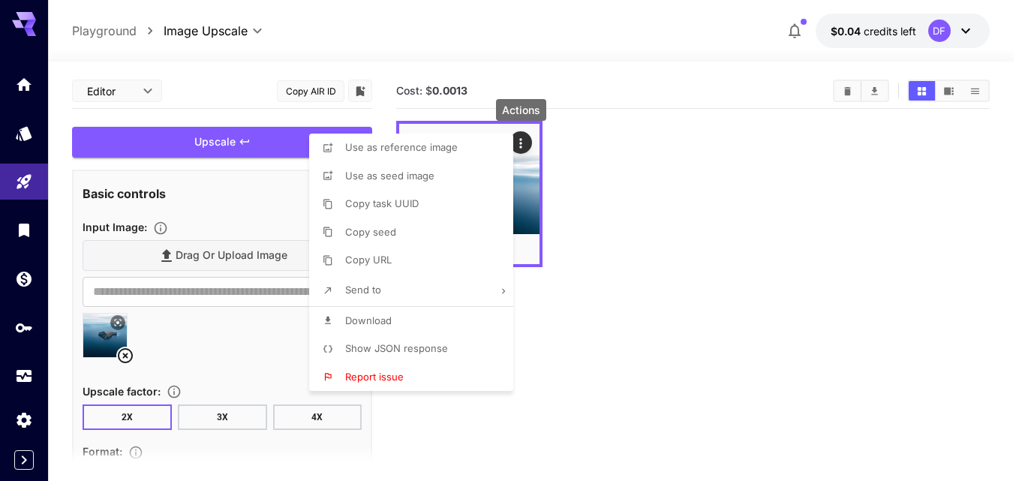
click at [373, 322] on span "Download" at bounding box center [368, 320] width 47 height 12
drag, startPoint x: 625, startPoint y: 373, endPoint x: 614, endPoint y: 380, distance: 13.5
click at [625, 373] on div at bounding box center [512, 240] width 1025 height 481
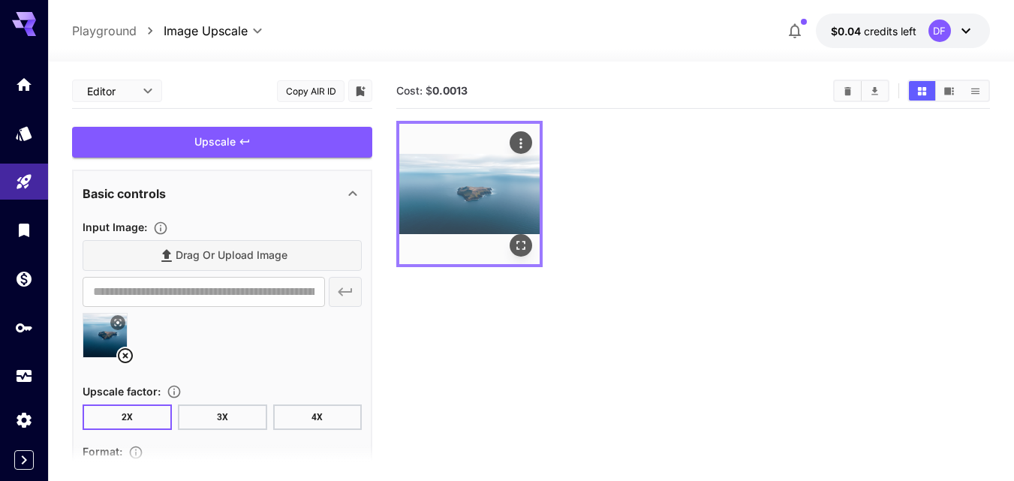
click at [518, 143] on icon "Actions" at bounding box center [520, 143] width 15 height 15
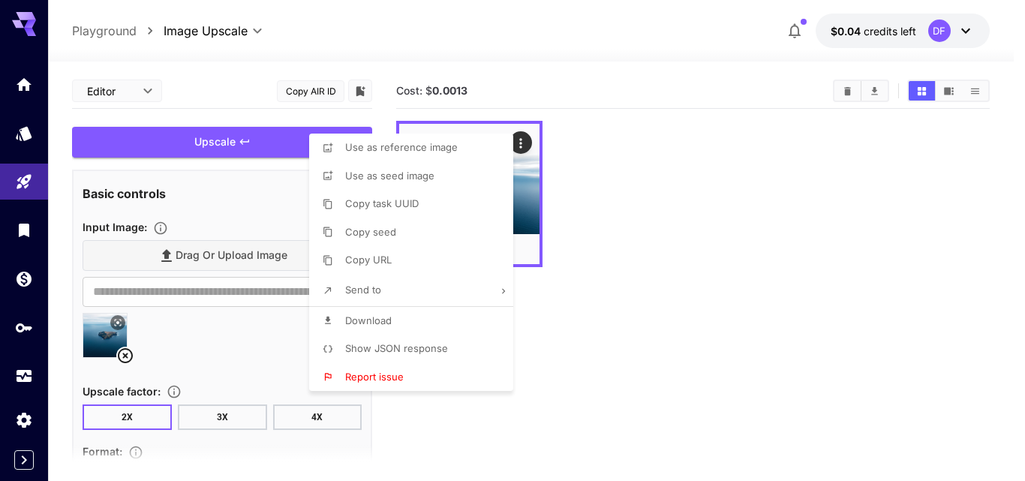
click at [715, 326] on div at bounding box center [512, 240] width 1025 height 481
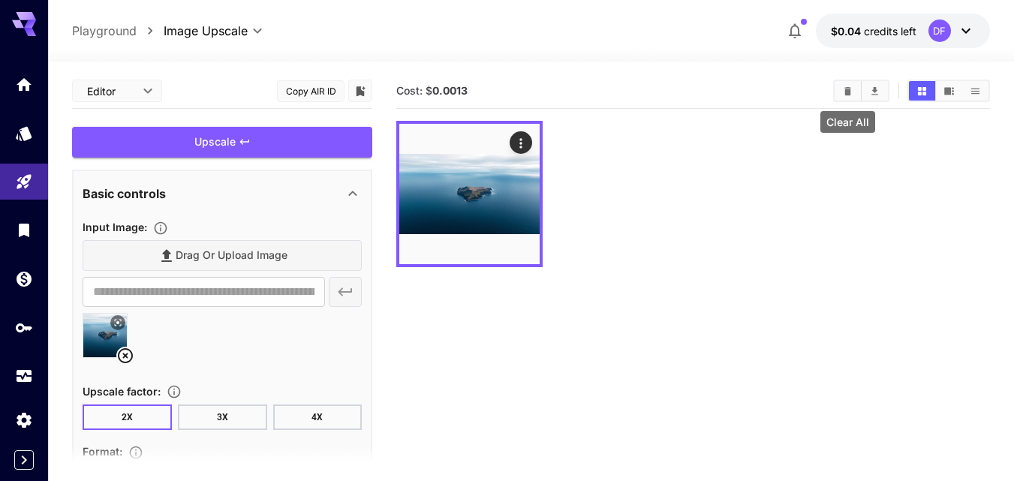
click at [852, 88] on icon "Clear All" at bounding box center [847, 91] width 11 height 11
